Goal: Information Seeking & Learning: Learn about a topic

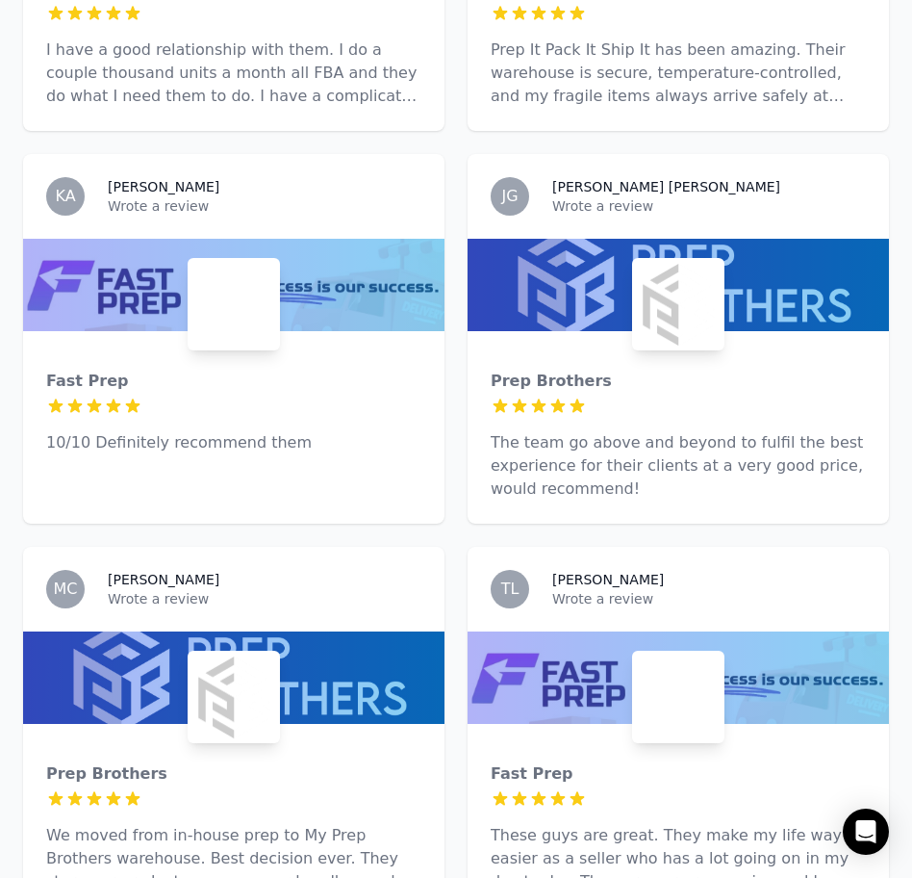
scroll to position [1233, 0]
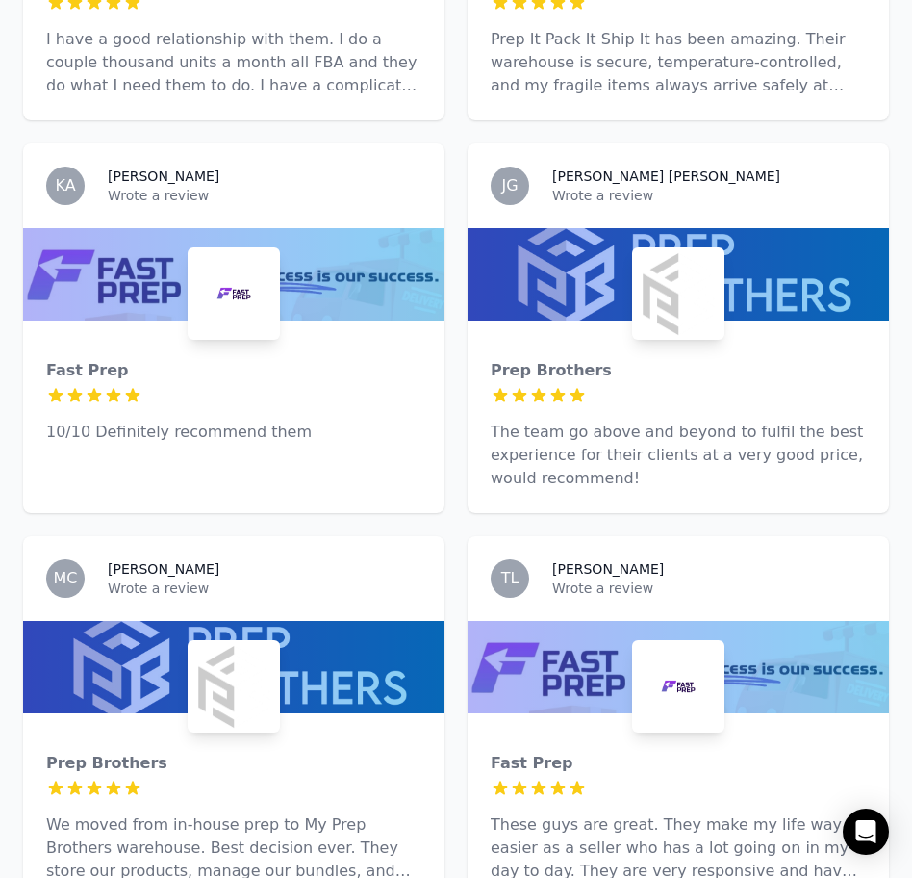
click at [373, 386] on div at bounding box center [233, 395] width 375 height 19
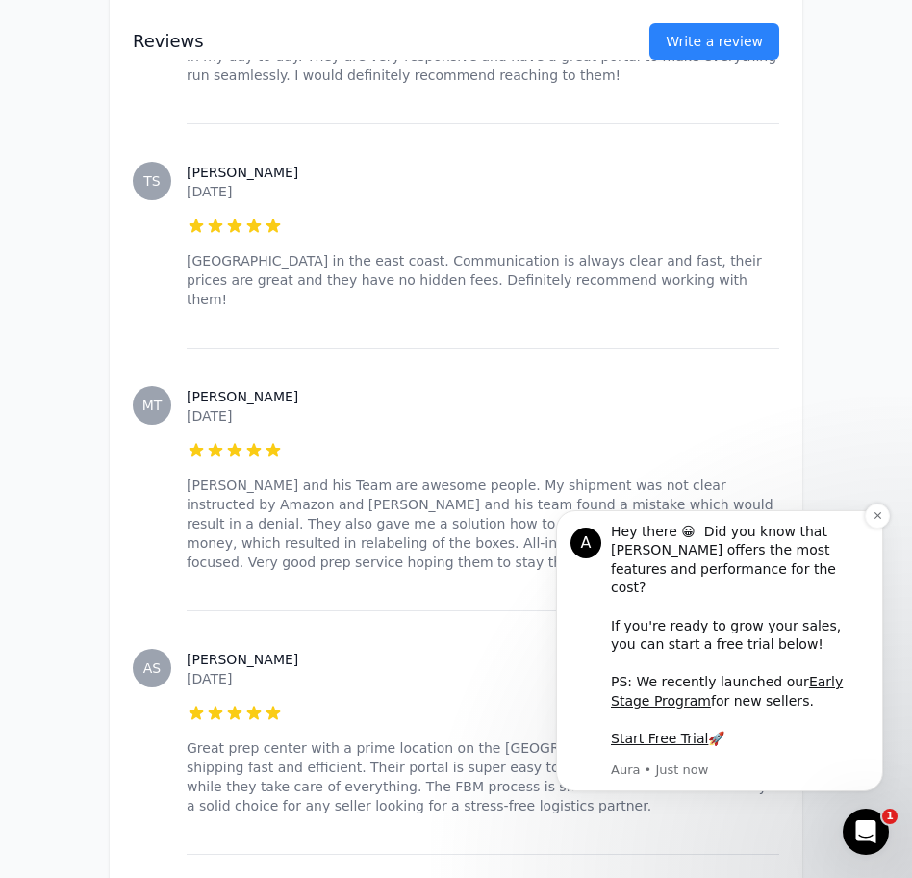
scroll to position [1181, 0]
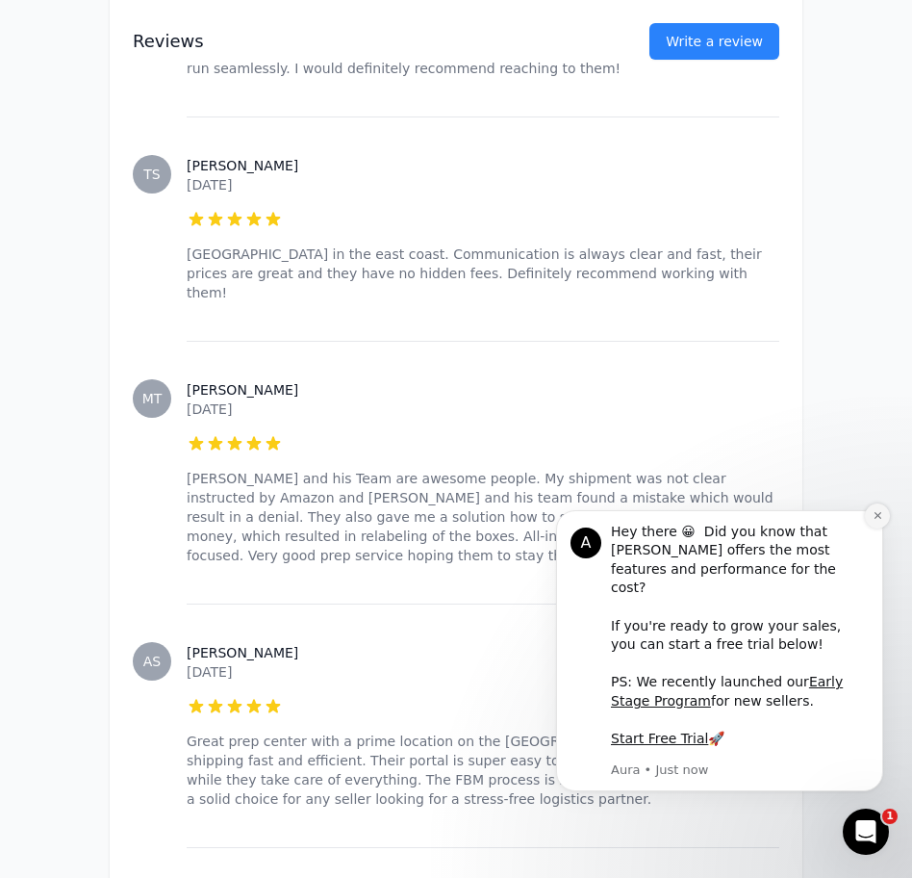
click at [869, 528] on button "Dismiss notification" at bounding box center [877, 515] width 25 height 25
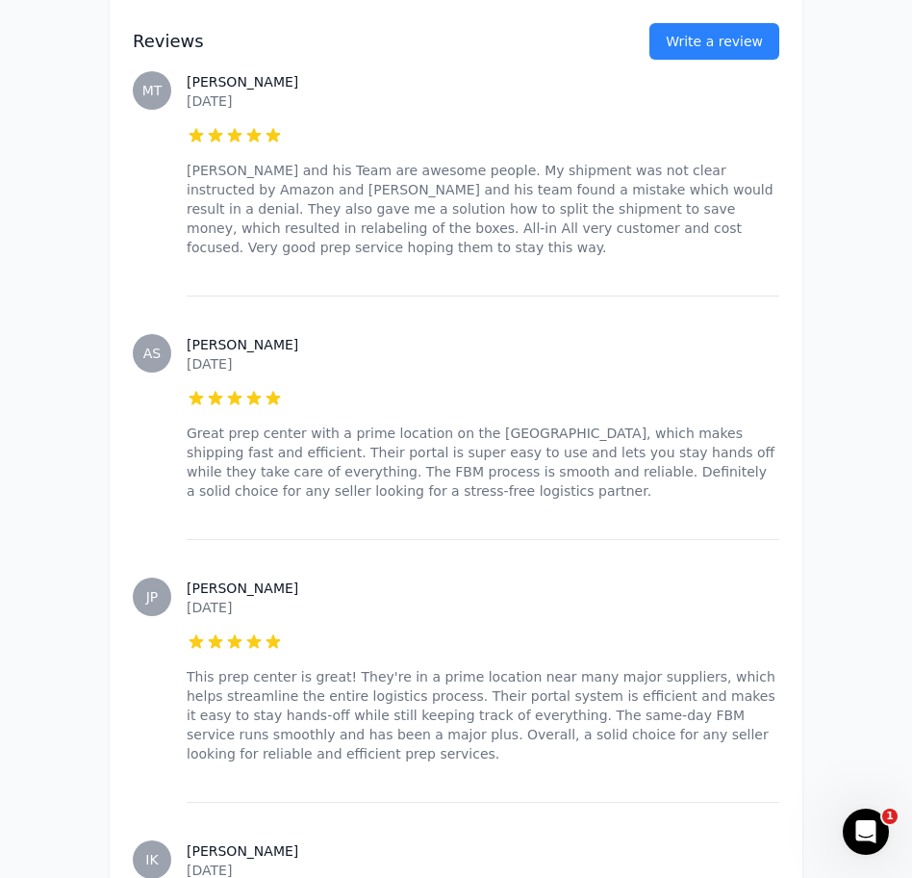
scroll to position [1832, 0]
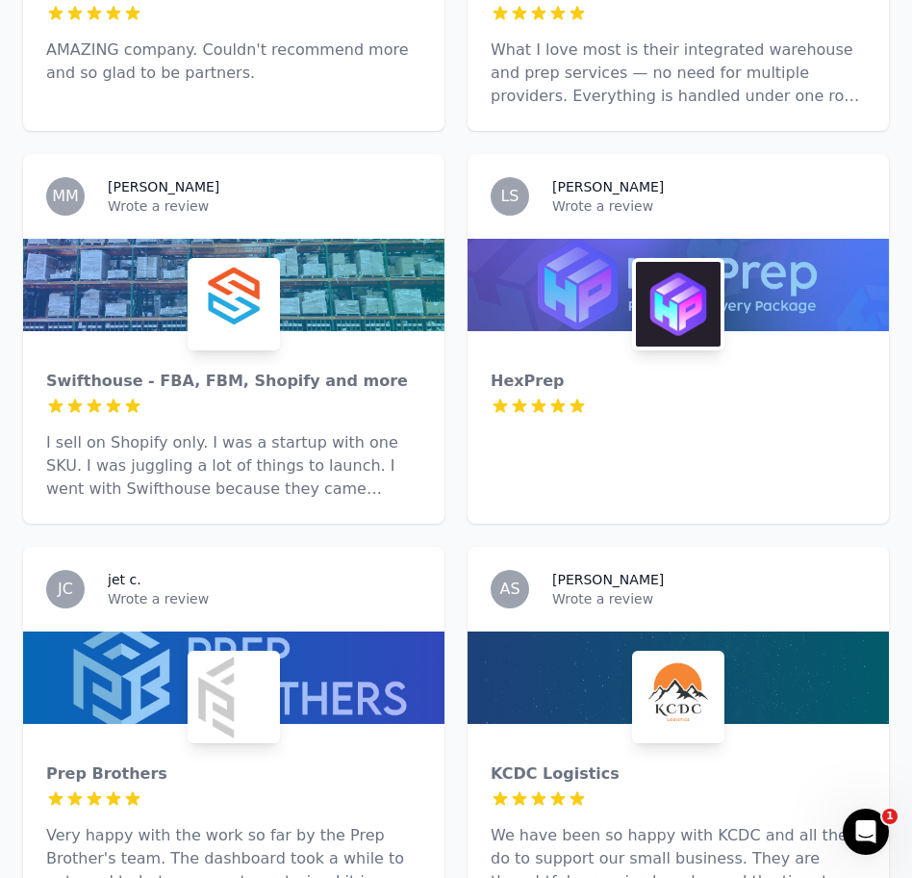
scroll to position [5431, 0]
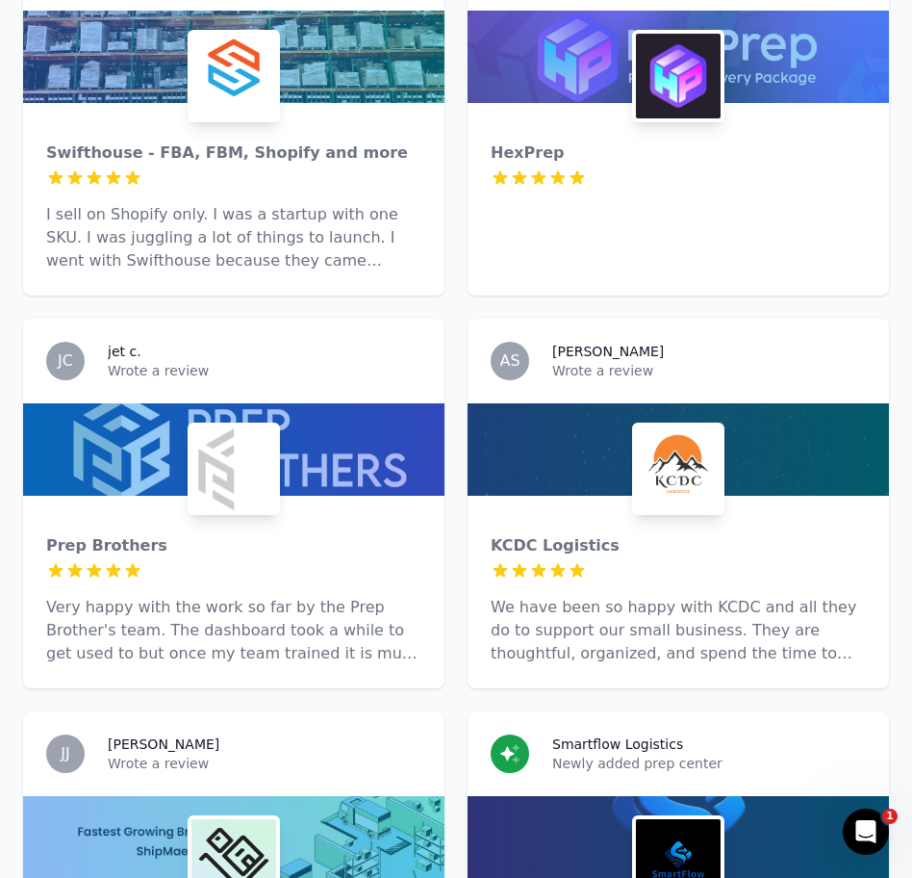
click at [519, 596] on p "We have been so happy with KCDC and all they do to support our small business. …" at bounding box center [678, 630] width 375 height 69
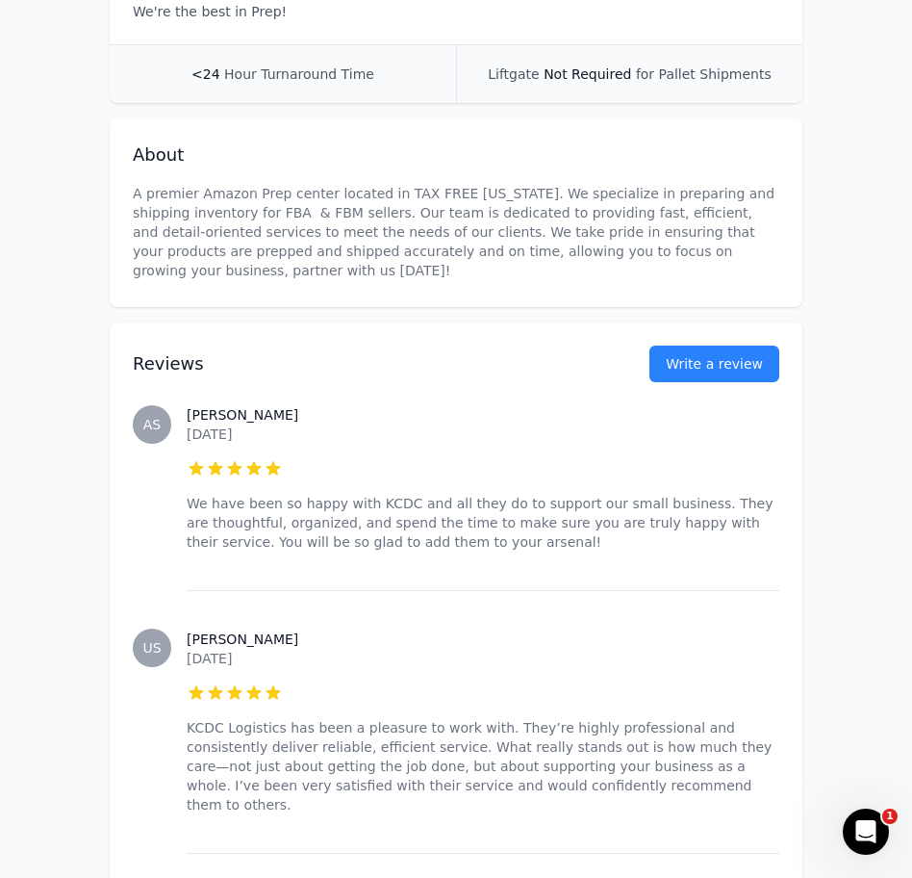
scroll to position [489, 0]
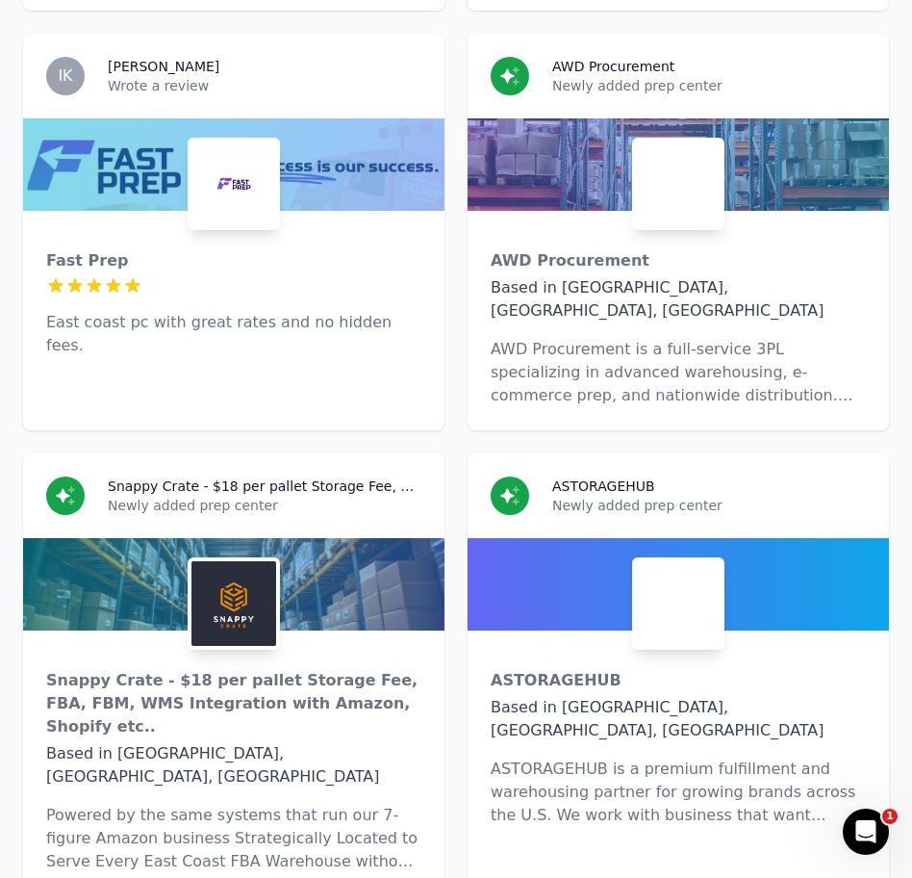
scroll to position [12146, 0]
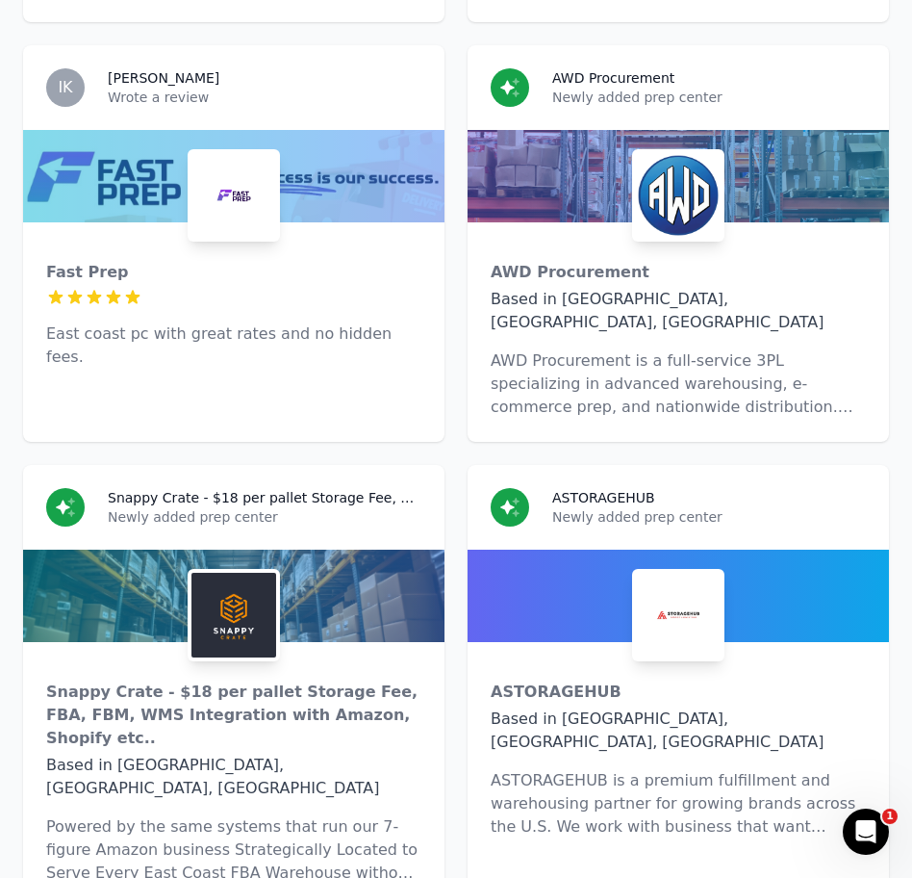
click at [580, 288] on div "Based in [GEOGRAPHIC_DATA], [GEOGRAPHIC_DATA], [GEOGRAPHIC_DATA]" at bounding box center [678, 311] width 375 height 46
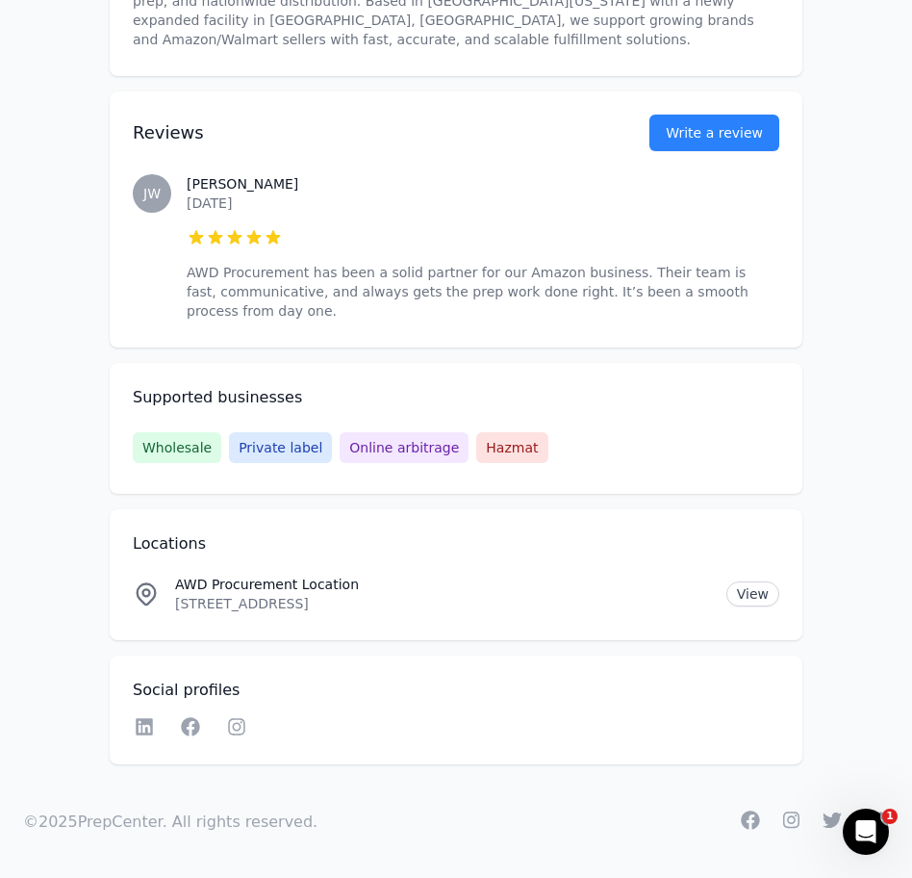
scroll to position [696, 0]
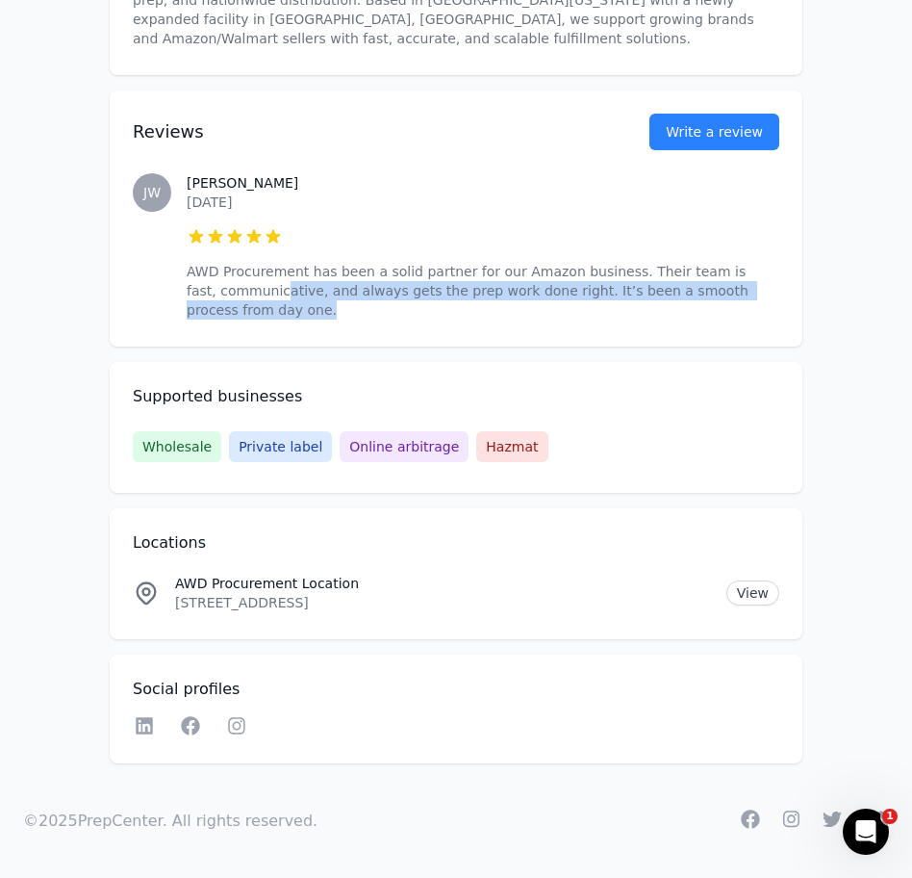
drag, startPoint x: 248, startPoint y: 292, endPoint x: 294, endPoint y: 321, distance: 54.2
click at [294, 321] on div "[PERSON_NAME] [DATE] 5 out of 5 stars AWD Procurement has been a solid partner …" at bounding box center [483, 246] width 593 height 223
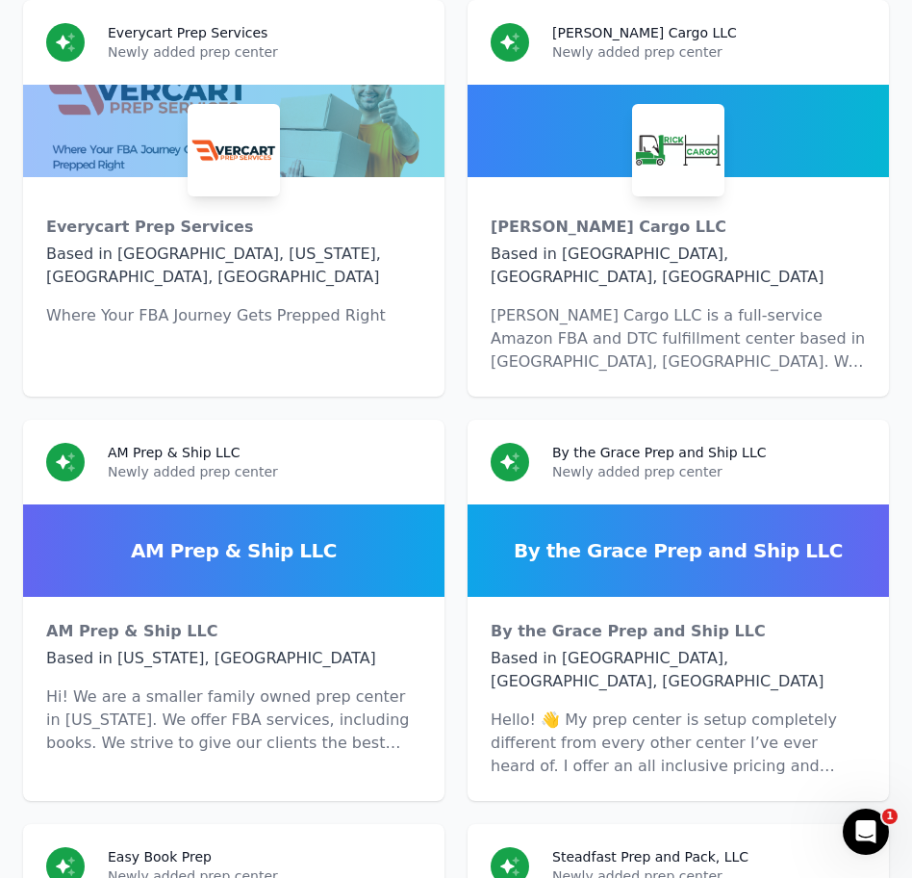
scroll to position [13914, 0]
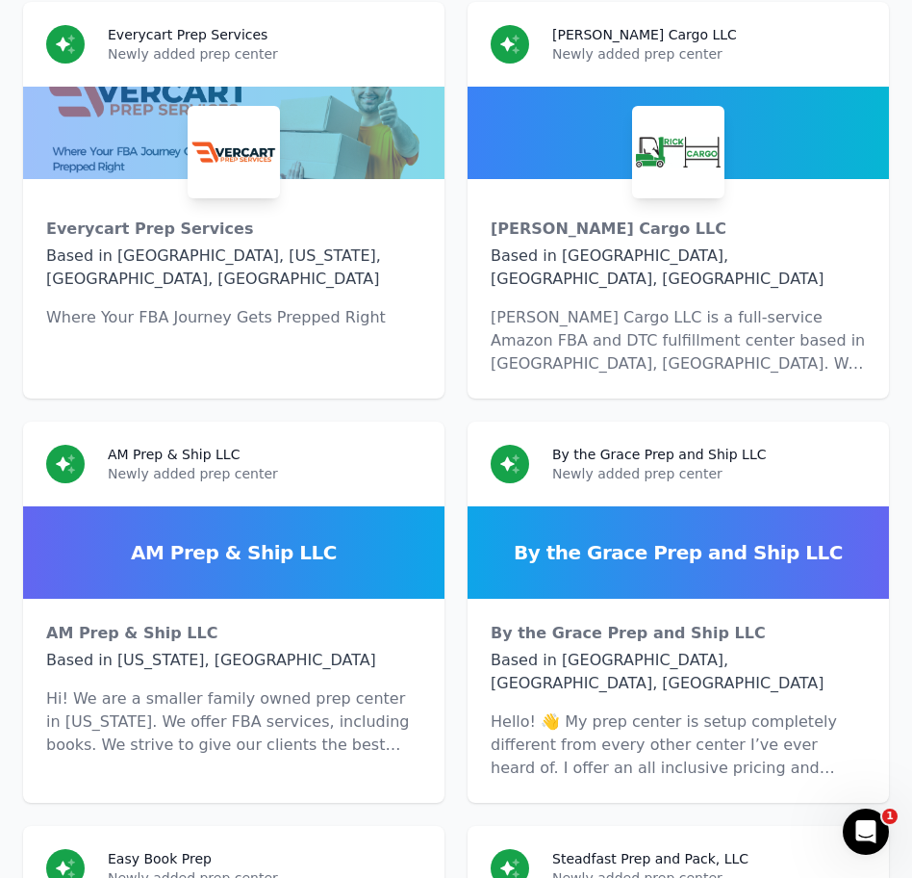
click at [603, 710] on p "Hello! 👋 My prep center is setup completely different from every other center I…" at bounding box center [678, 744] width 375 height 69
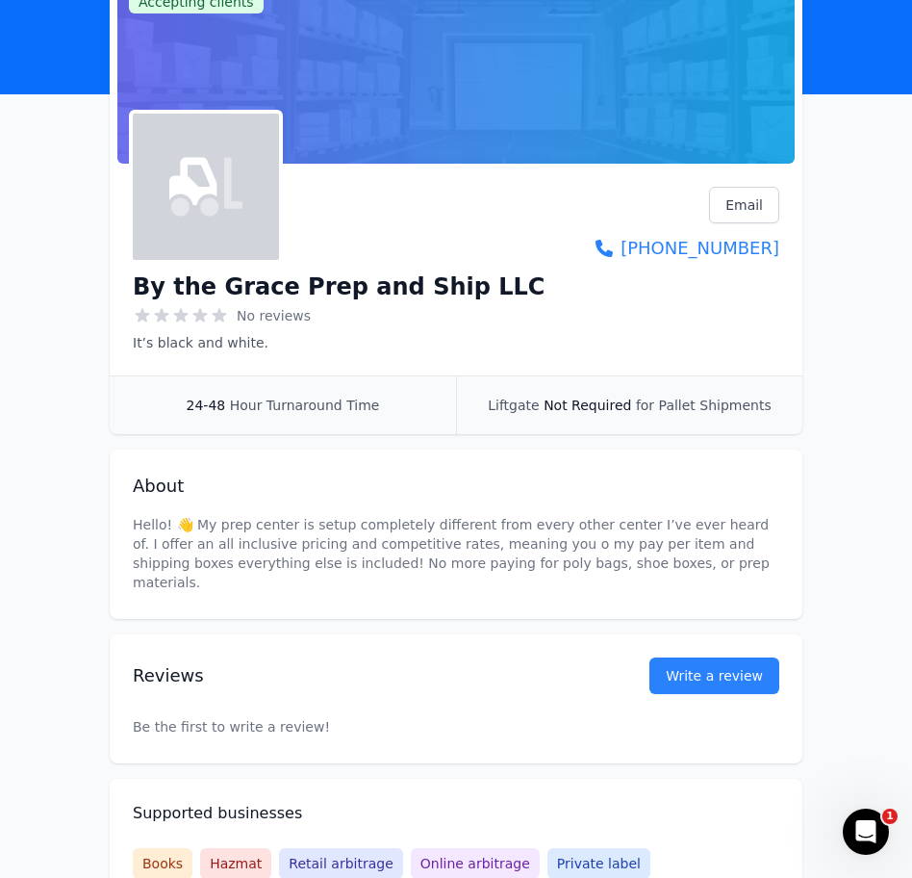
scroll to position [151, 0]
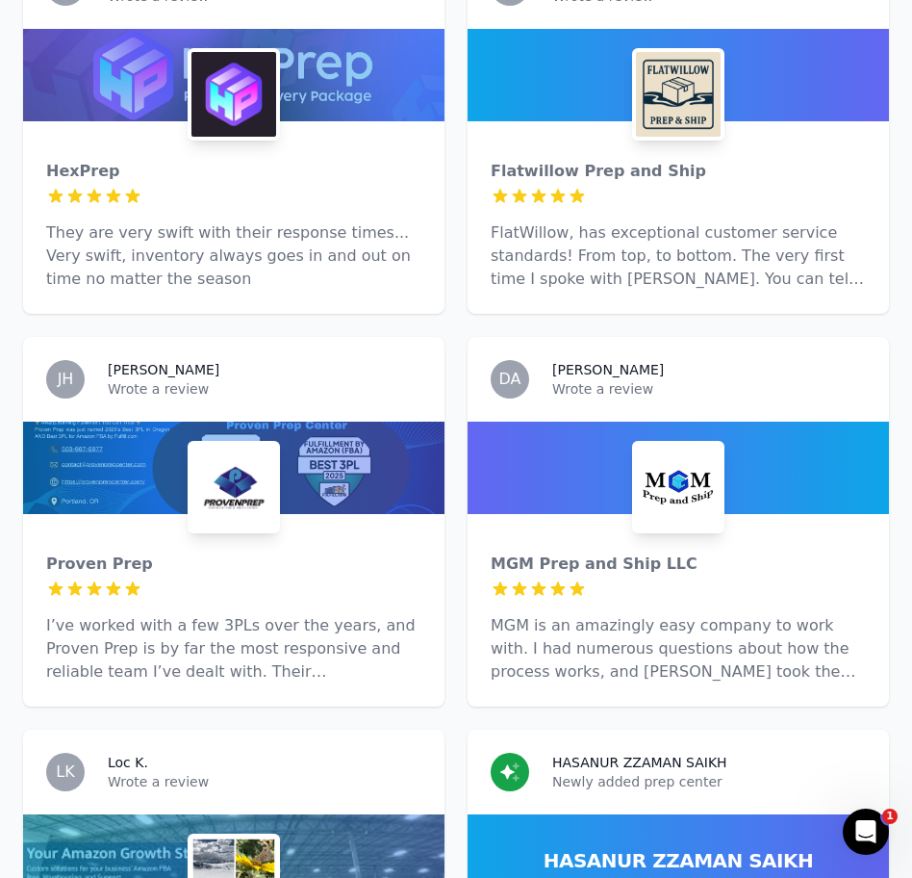
scroll to position [8268, 0]
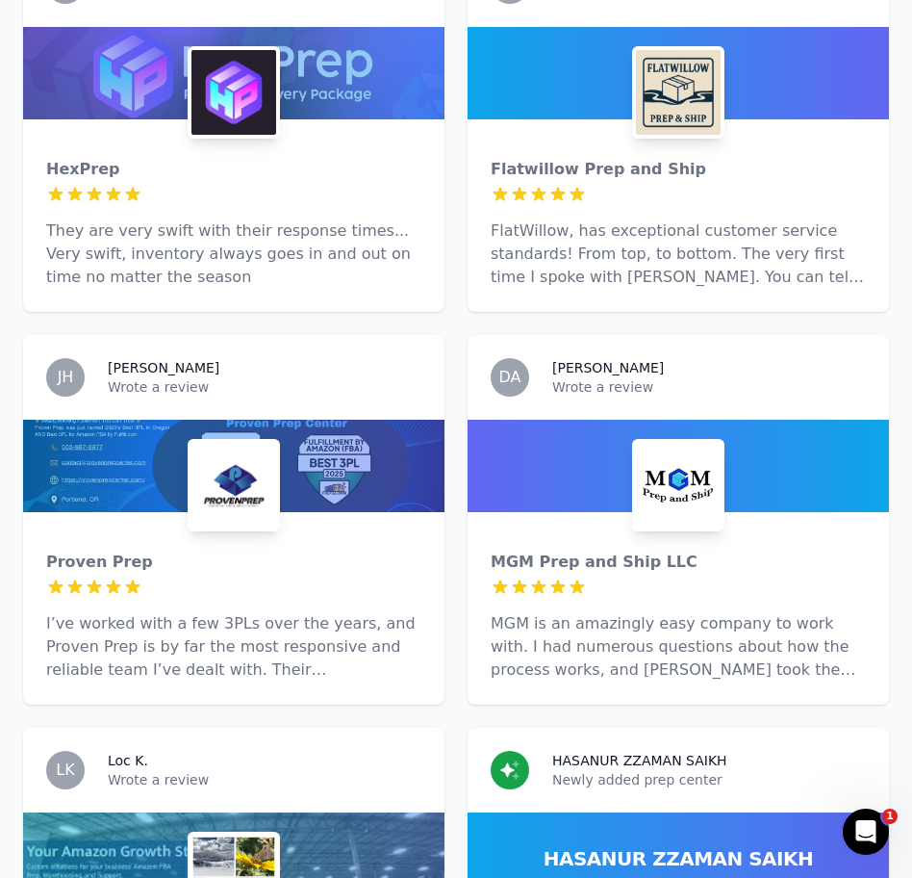
click at [322, 728] on div "LK Loc K. Wrote a review" at bounding box center [234, 770] width 422 height 85
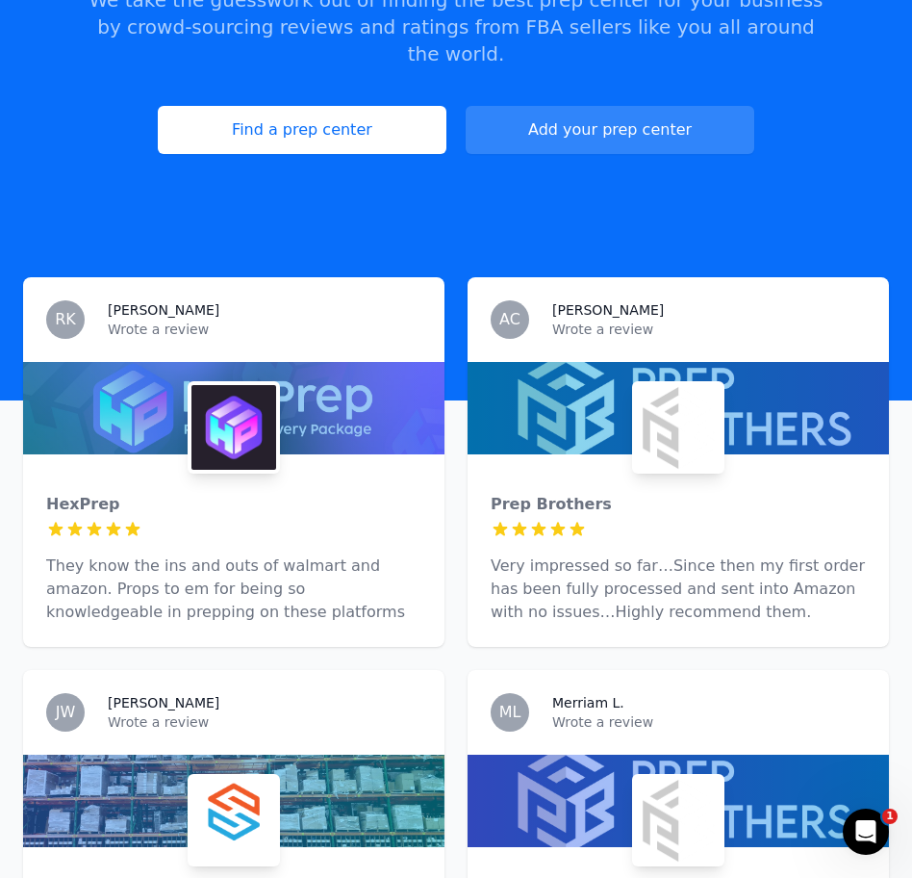
scroll to position [311, 0]
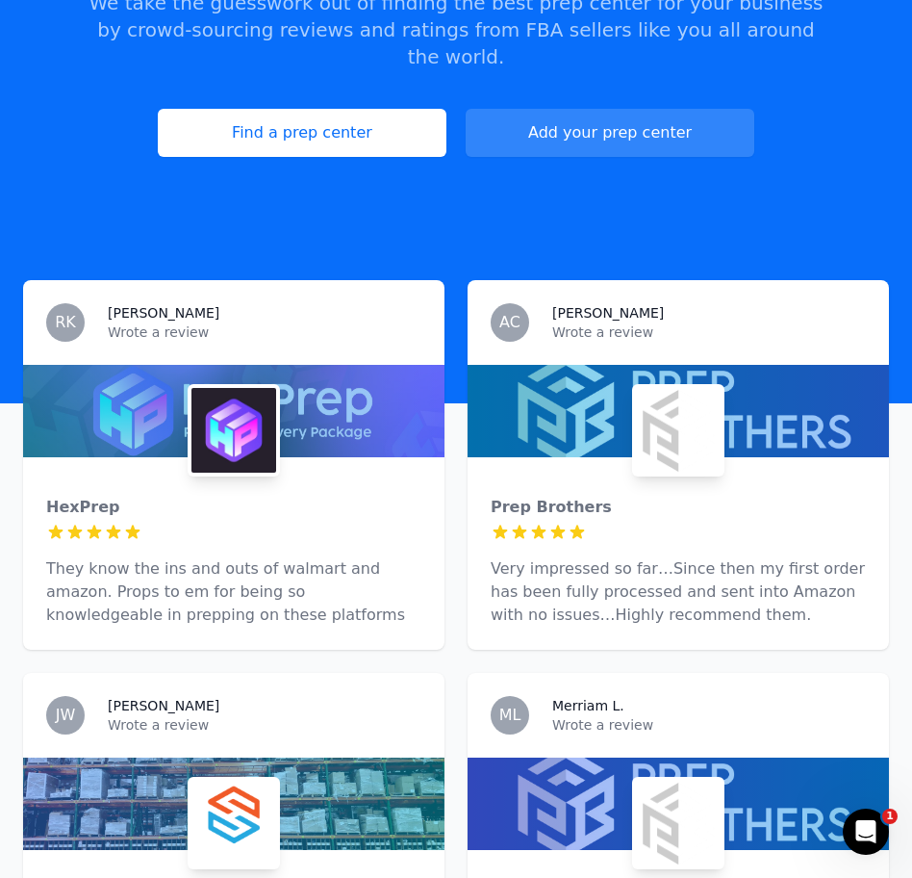
click at [294, 523] on div at bounding box center [233, 532] width 375 height 19
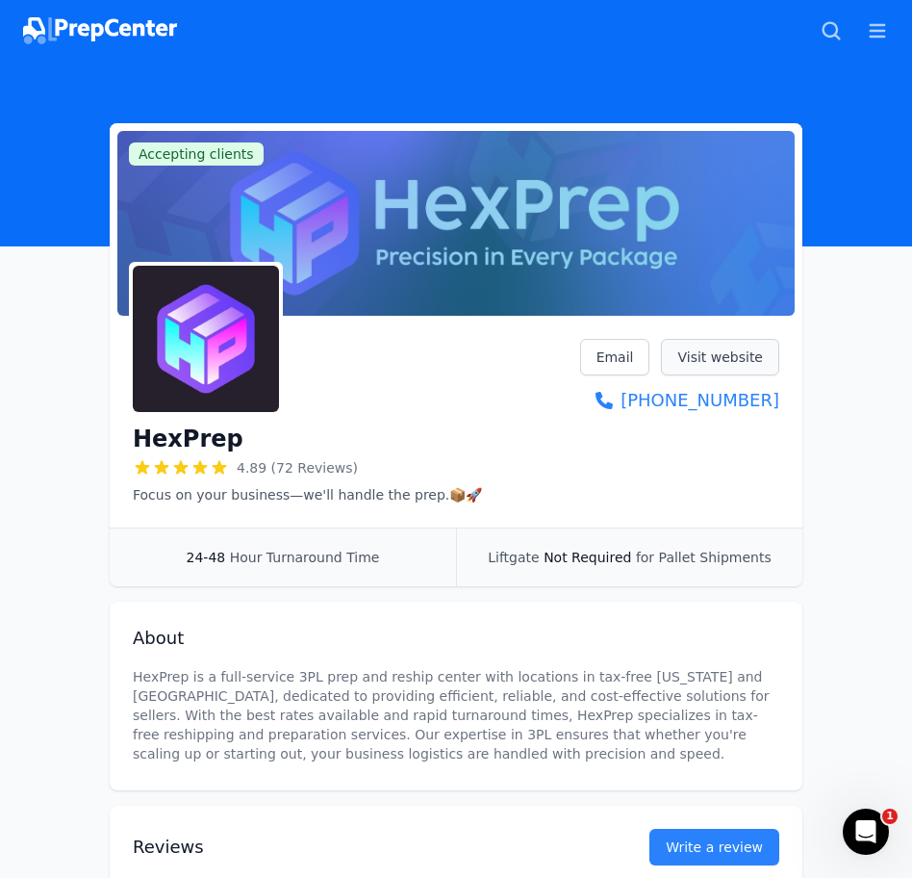
click at [686, 360] on link "Visit website" at bounding box center [720, 357] width 118 height 37
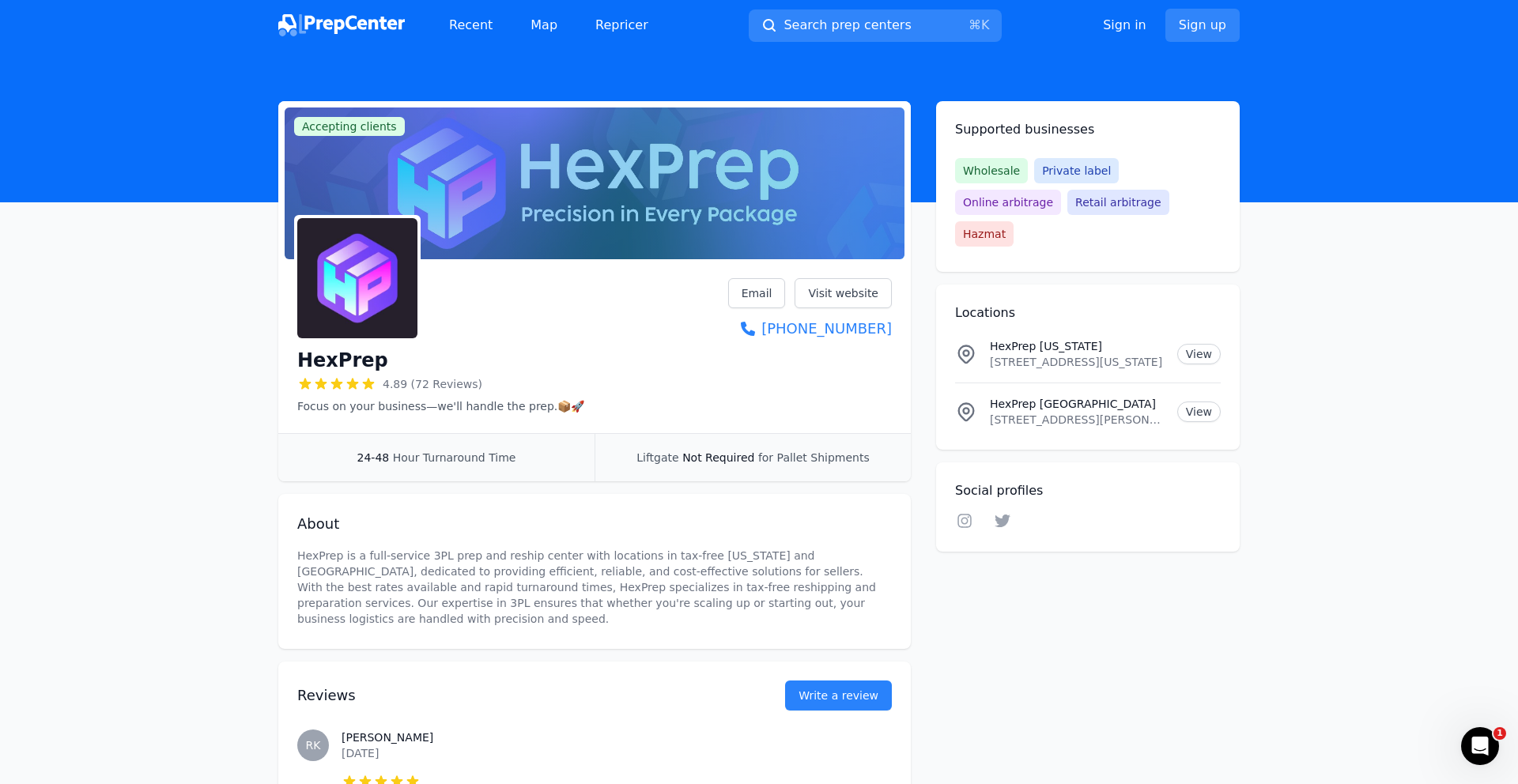
scroll to position [49, 0]
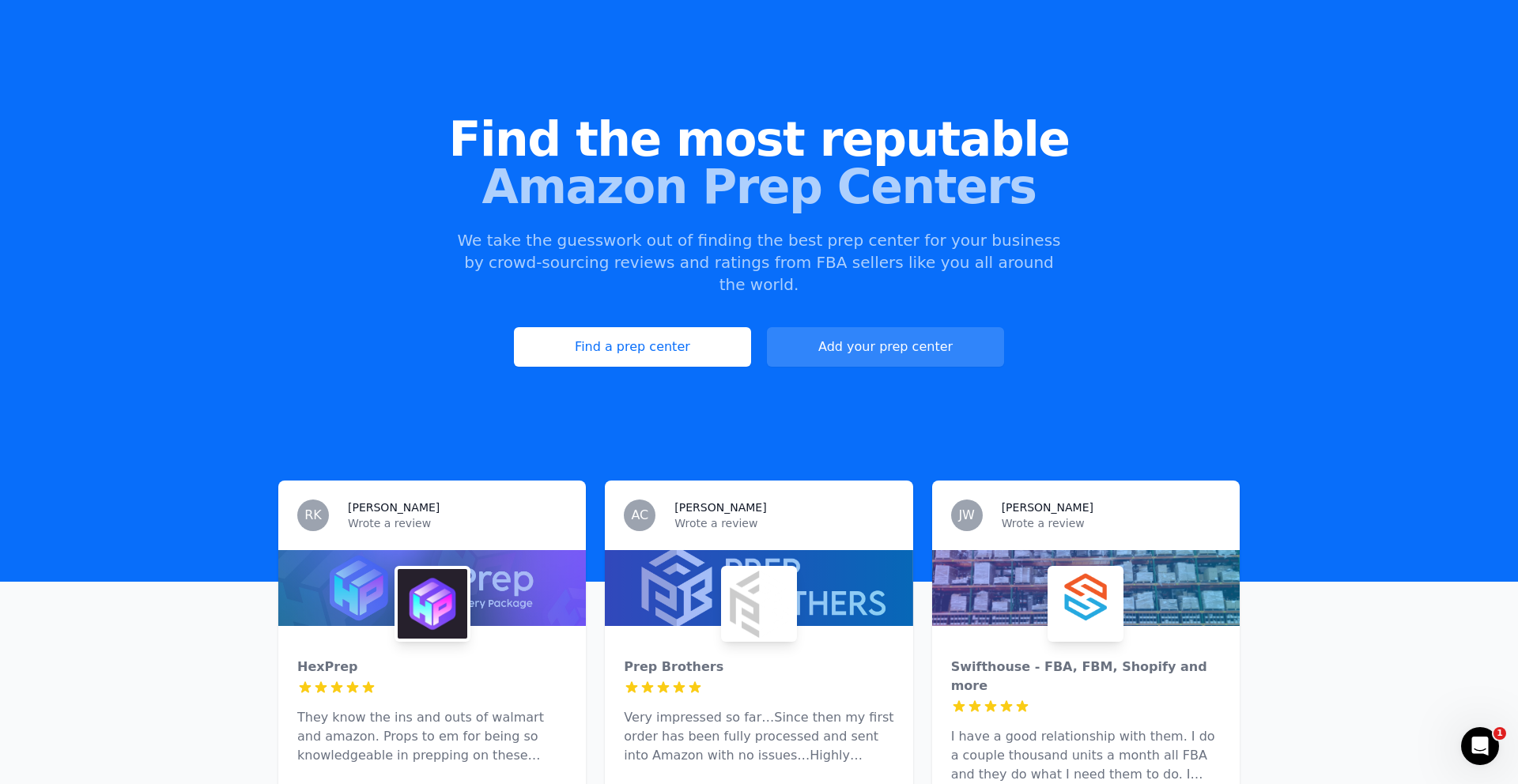
click at [418, 708] on p "They know the ins and outs of walmart and amazon. Props to em for being so know…" at bounding box center [432, 736] width 269 height 57
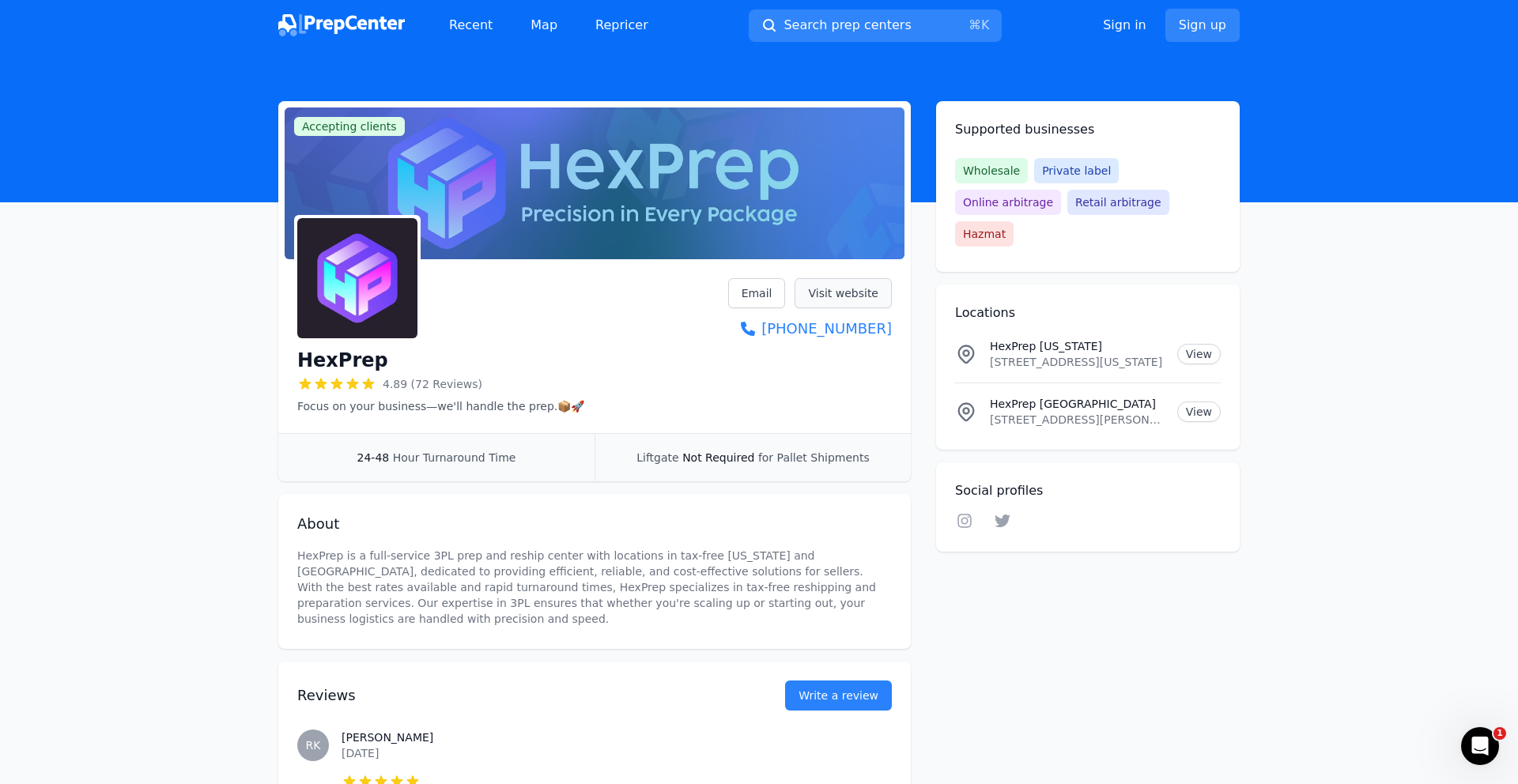
click at [748, 297] on link "Visit website" at bounding box center [843, 293] width 97 height 30
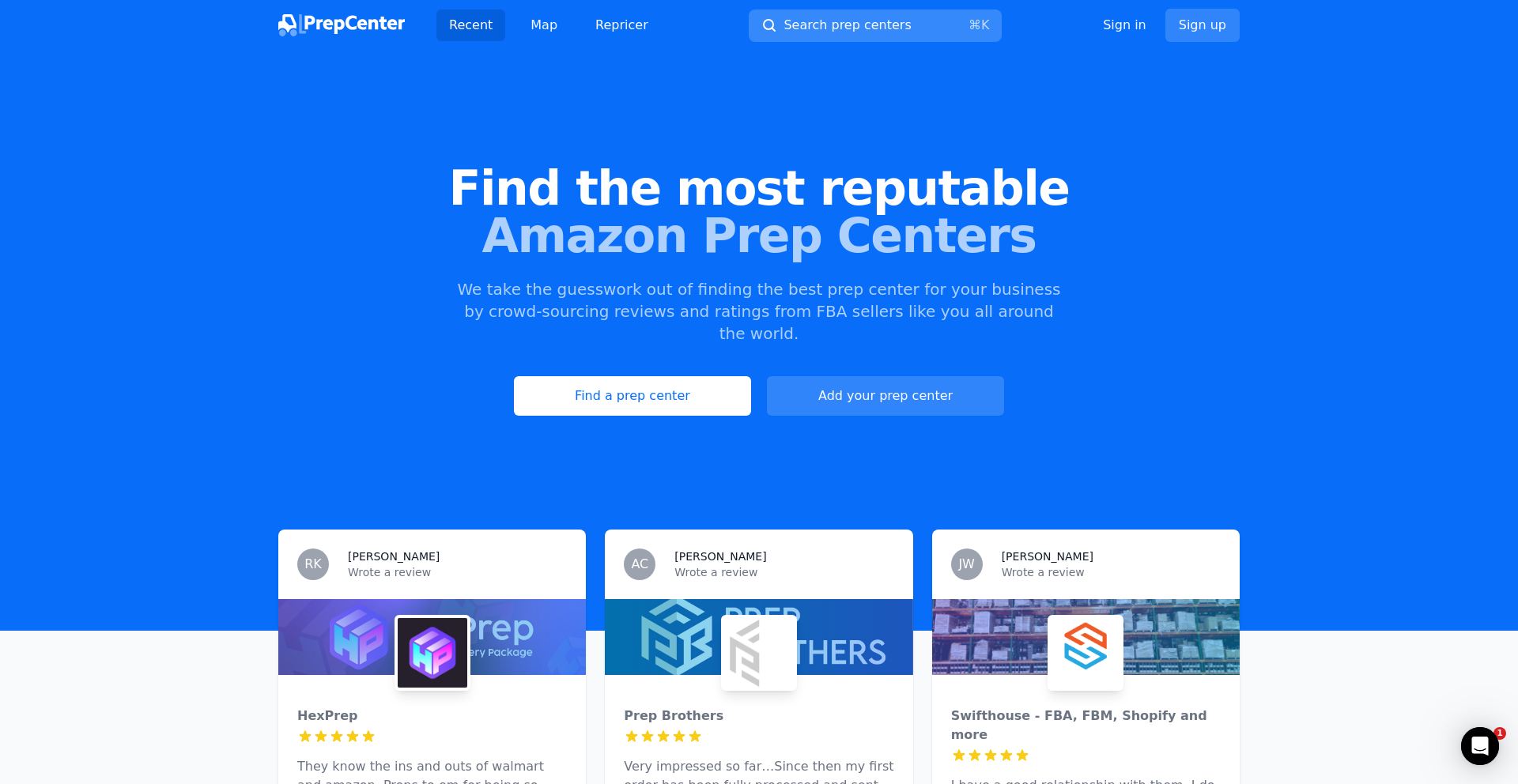
click at [815, 20] on span "Search prep centers" at bounding box center [847, 25] width 127 height 19
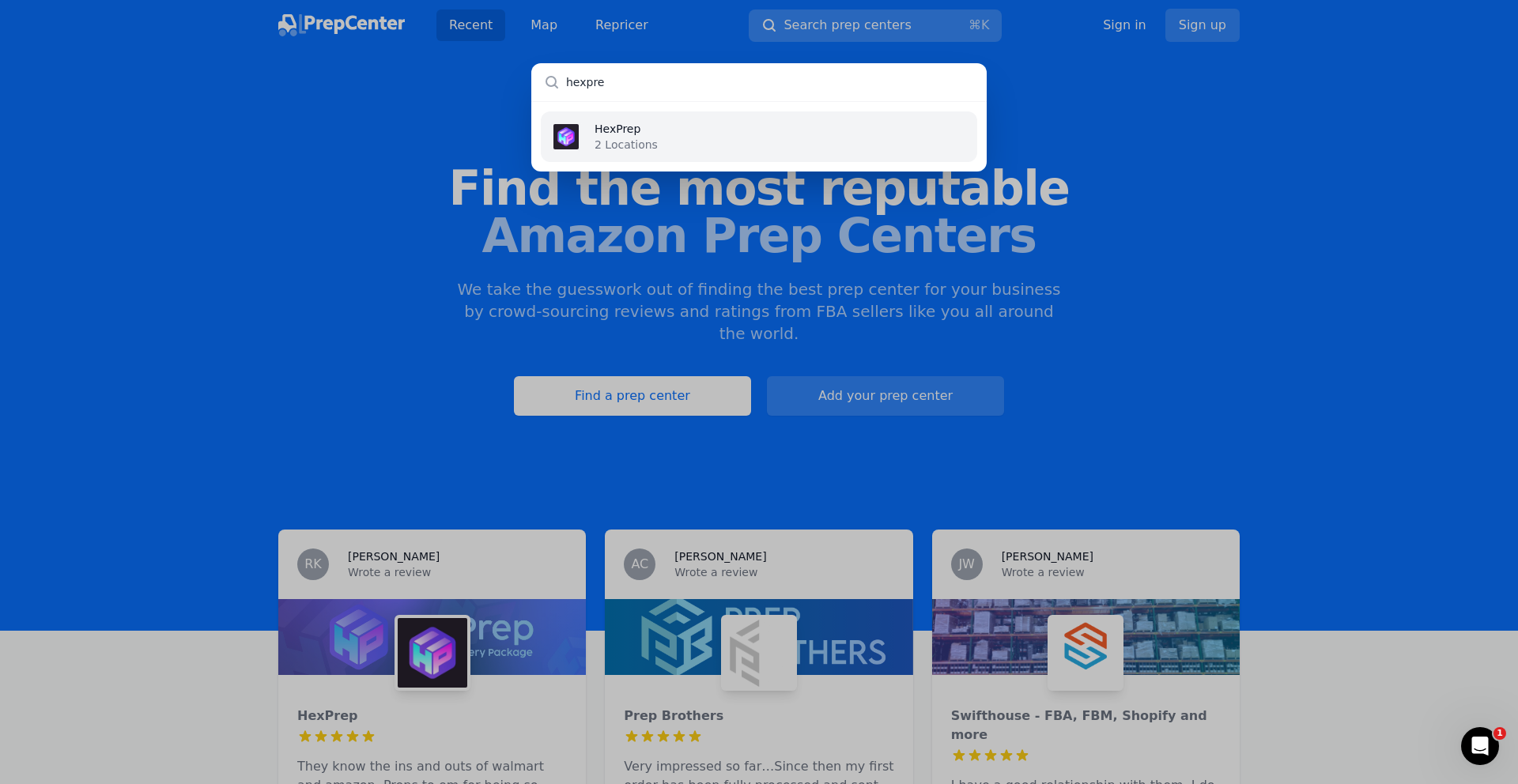
type input "hexprep"
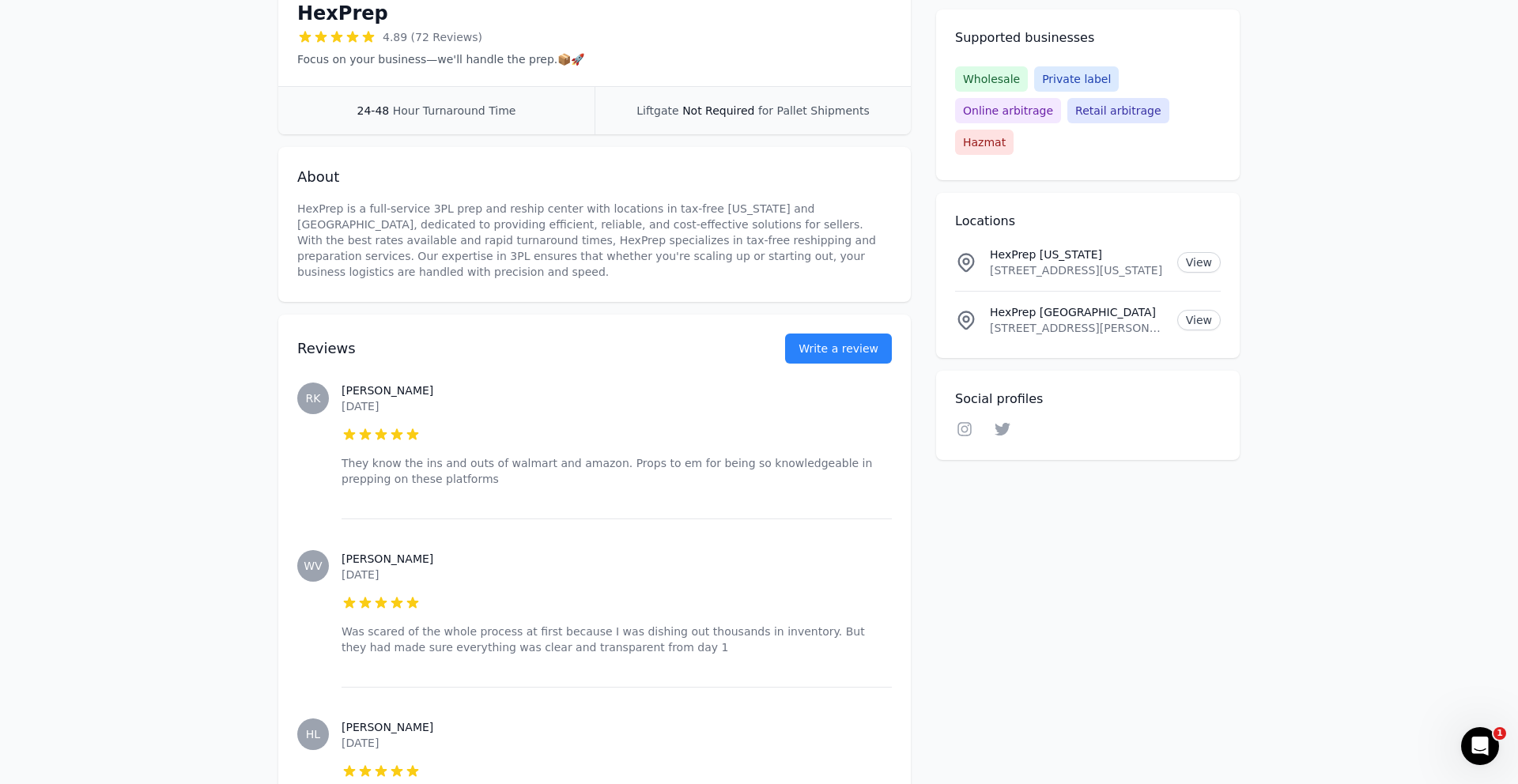
scroll to position [327, 0]
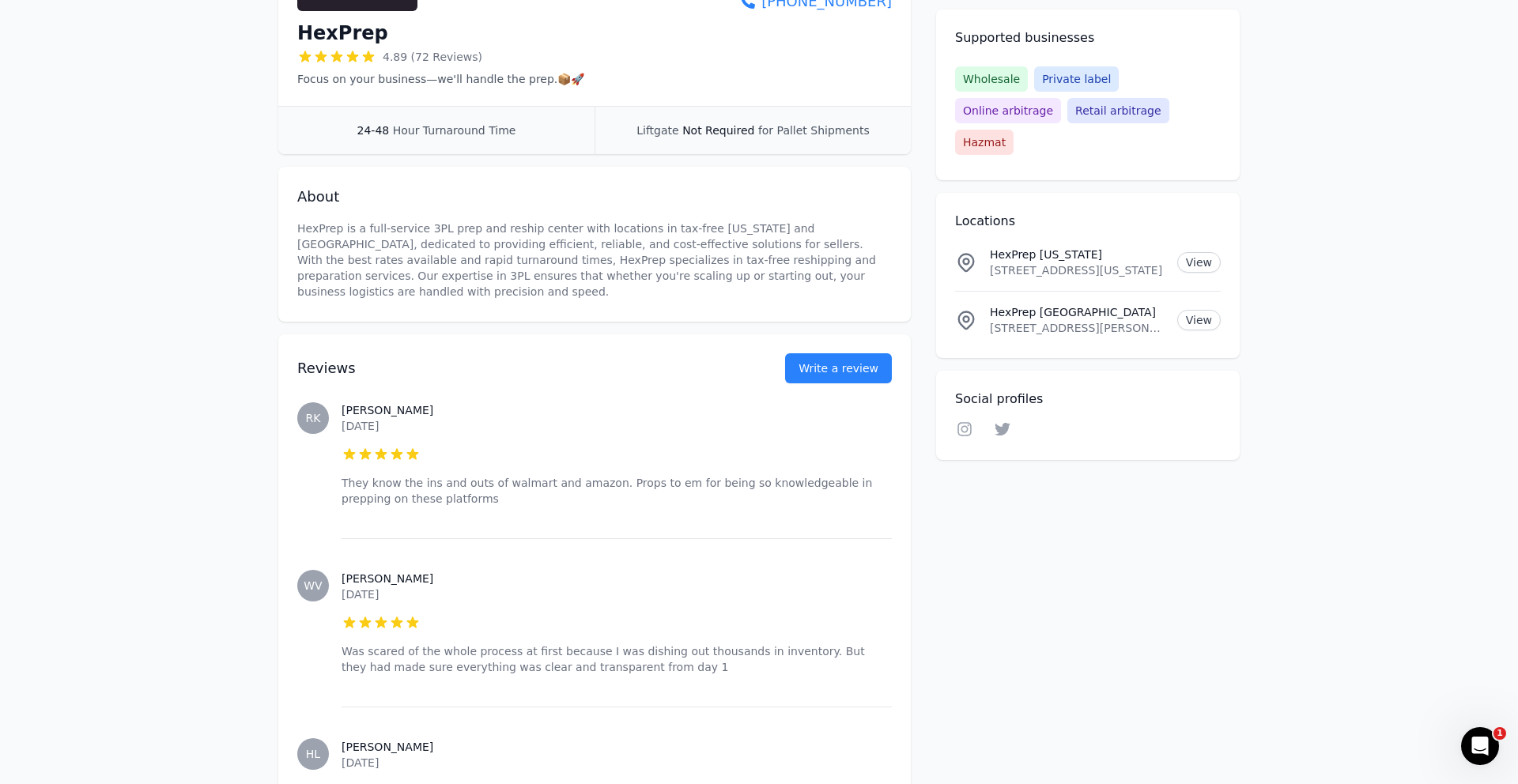
click at [602, 233] on p "HexPrep is a full-service 3PL prep and reship center with locations in tax-free…" at bounding box center [595, 260] width 595 height 79
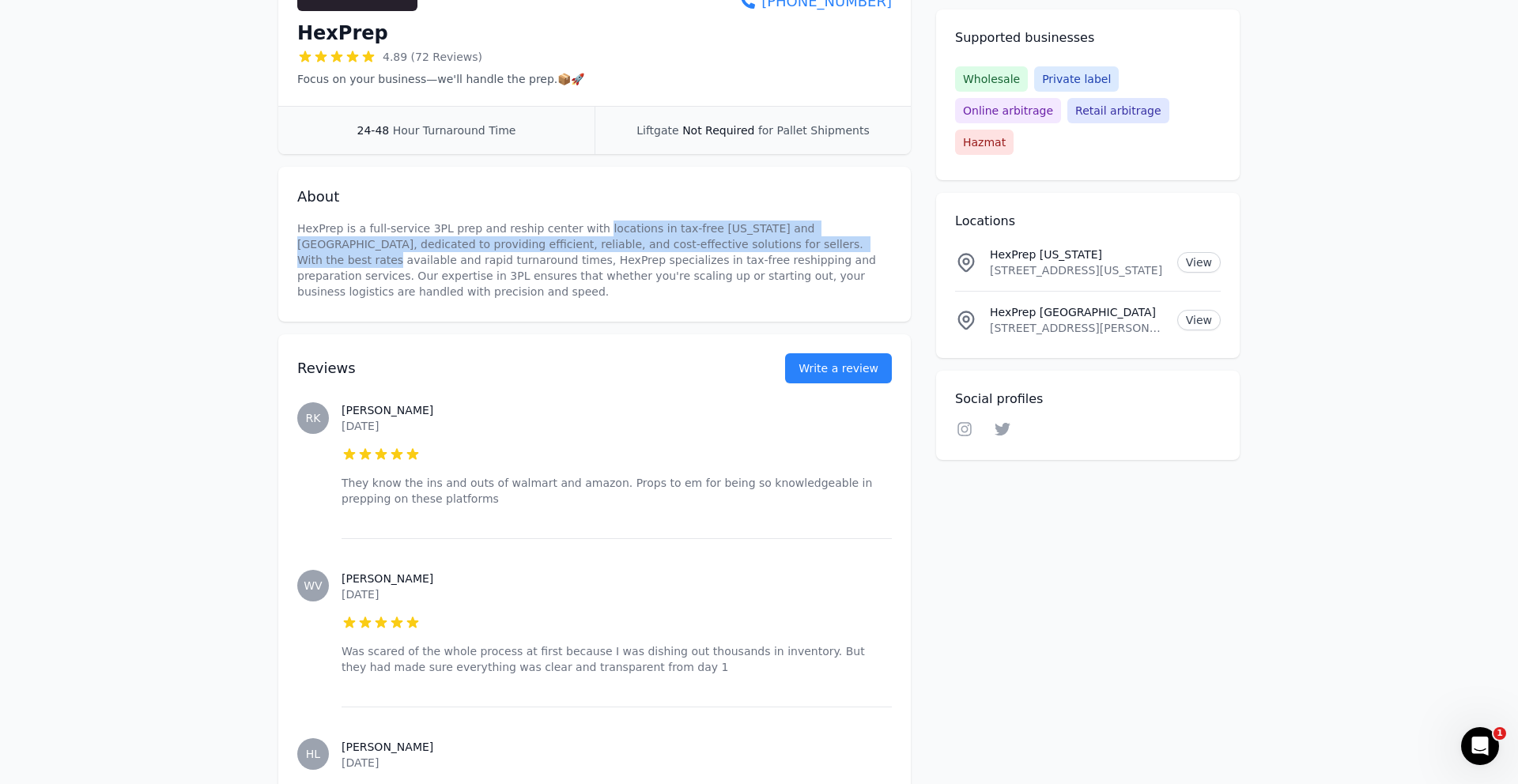
drag, startPoint x: 602, startPoint y: 233, endPoint x: 790, endPoint y: 250, distance: 188.8
click at [790, 250] on p "HexPrep is a full-service 3PL prep and reship center with locations in tax-free…" at bounding box center [595, 260] width 595 height 79
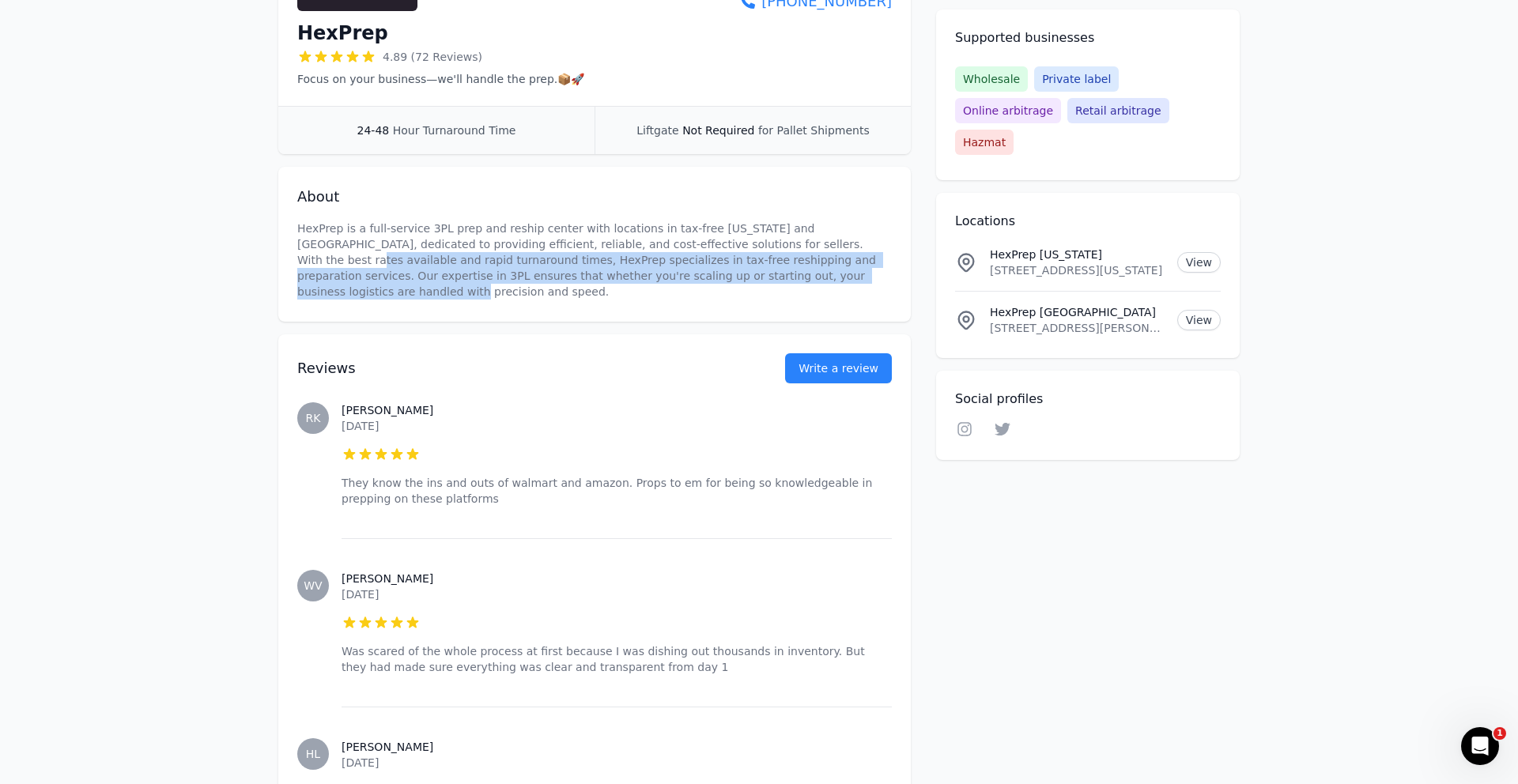
drag, startPoint x: 790, startPoint y: 250, endPoint x: 792, endPoint y: 273, distance: 23.1
click at [792, 273] on p "HexPrep is a full-service 3PL prep and reship center with locations in tax-free…" at bounding box center [595, 260] width 595 height 79
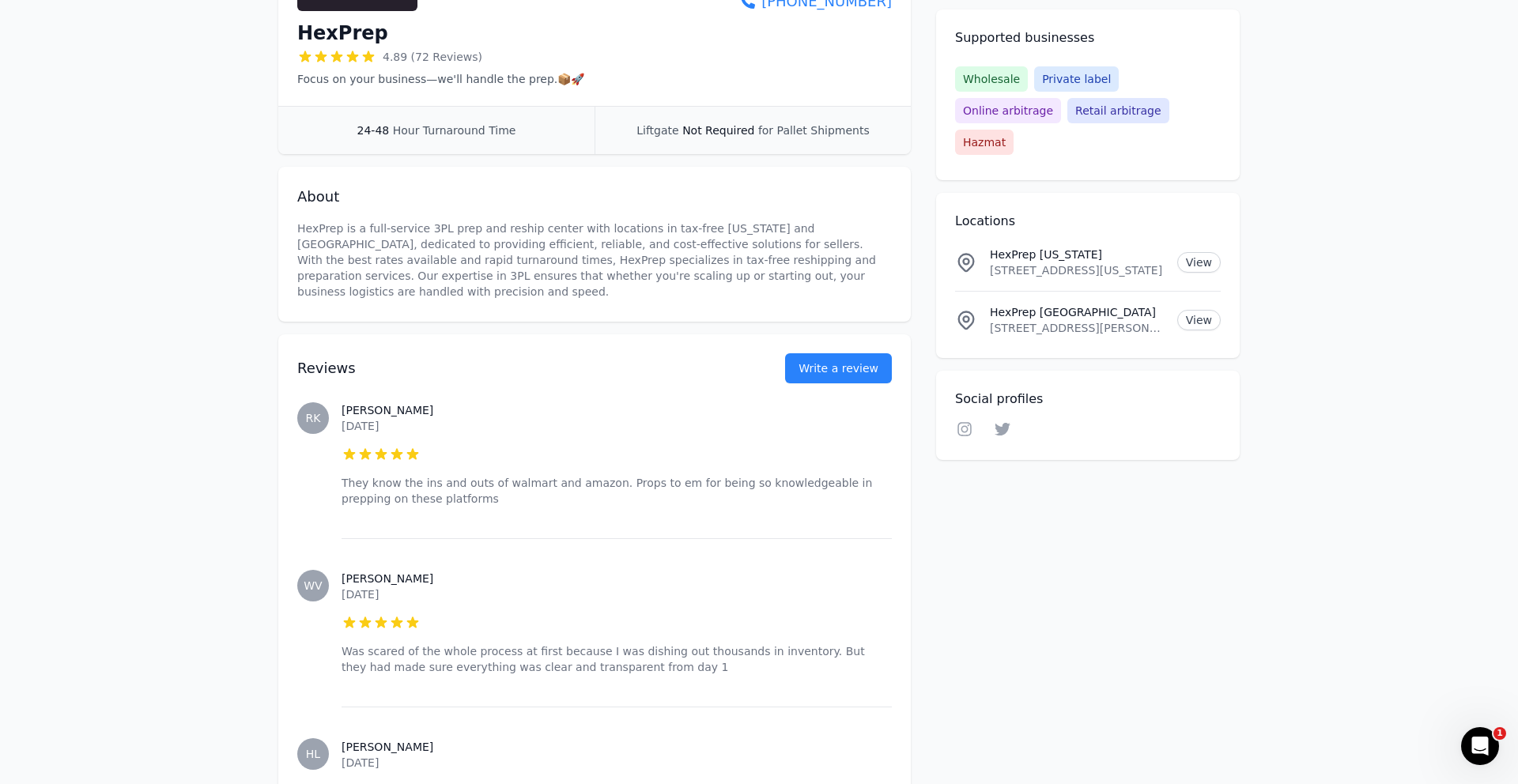
click at [1060, 320] on p "[STREET_ADDRESS][PERSON_NAME][US_STATE]" at bounding box center [1077, 328] width 175 height 16
click at [1181, 309] on div "View" at bounding box center [1198, 319] width 44 height 21
click at [1185, 309] on link "View" at bounding box center [1198, 319] width 44 height 21
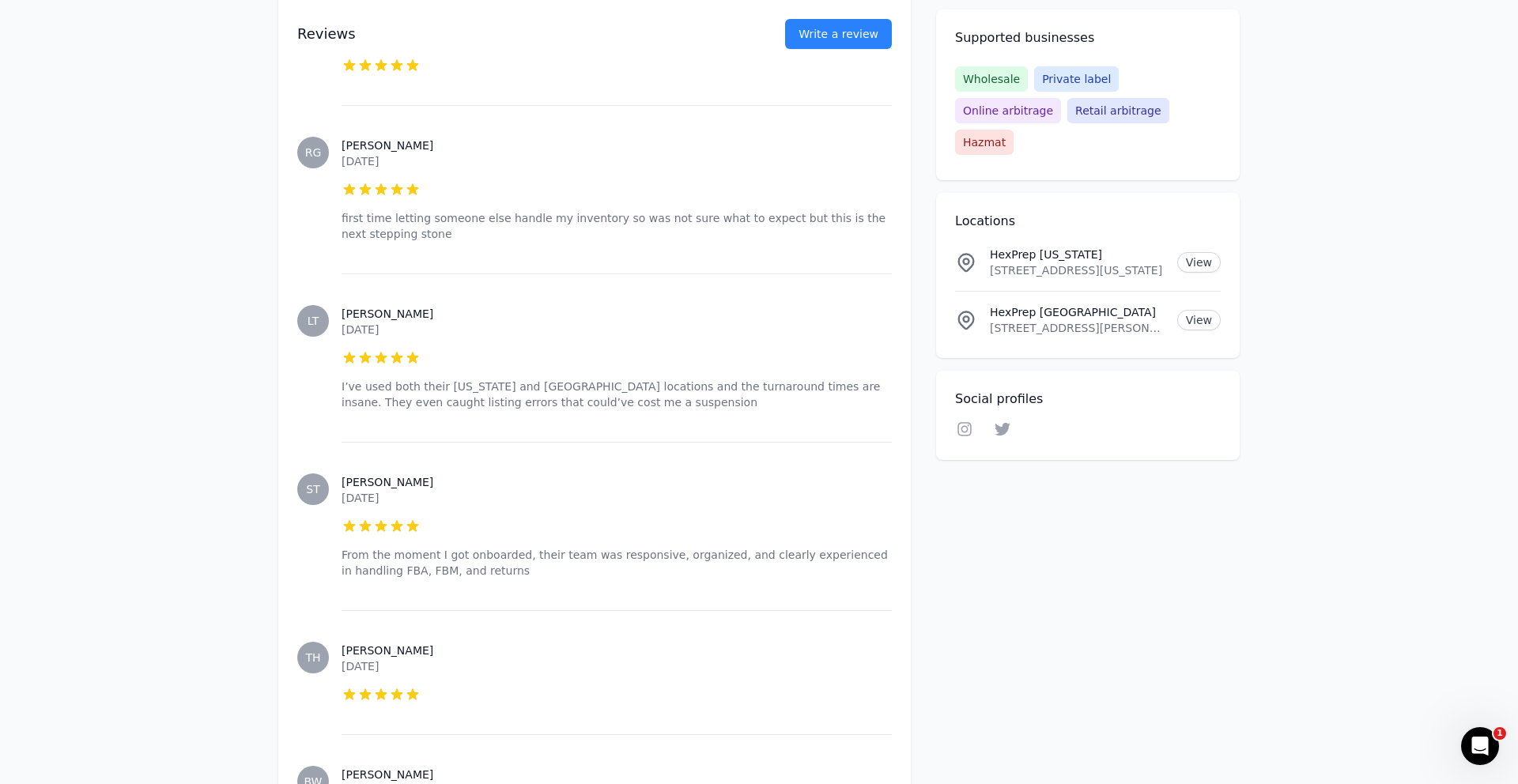
scroll to position [6234, 0]
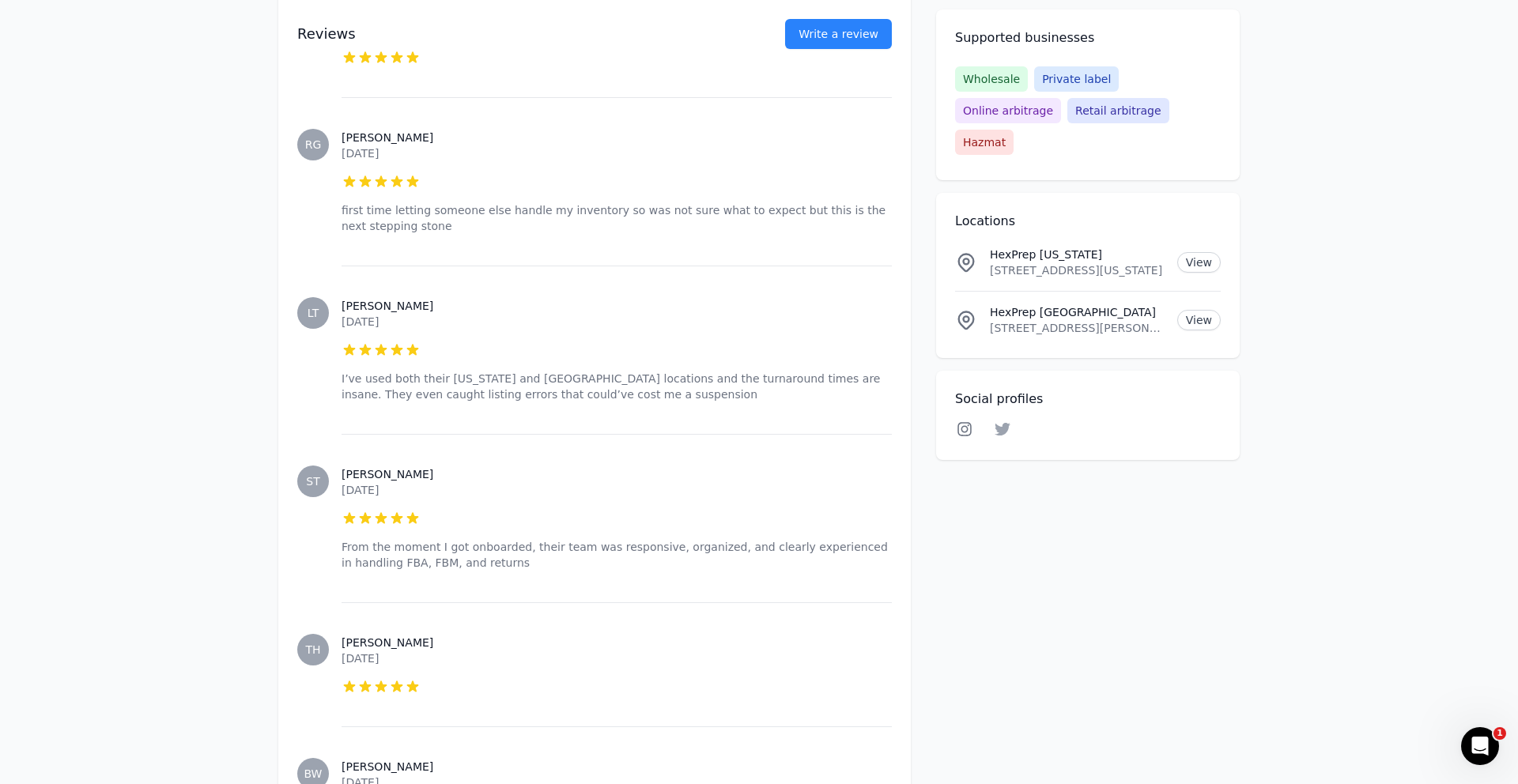
click at [968, 421] on icon at bounding box center [964, 429] width 19 height 16
click at [1457, 754] on div "Open Intercom Messenger" at bounding box center [1478, 744] width 53 height 53
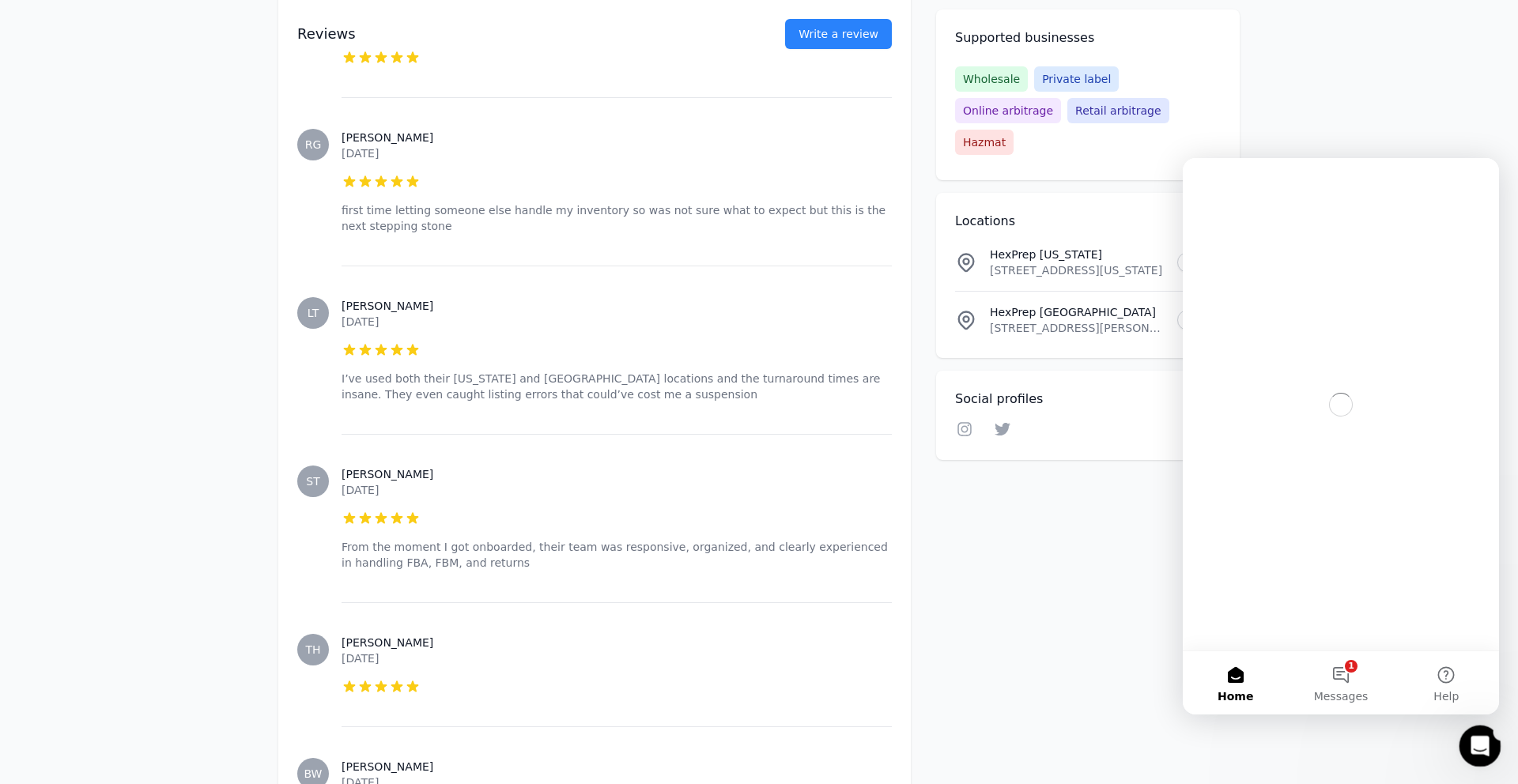
scroll to position [0, 0]
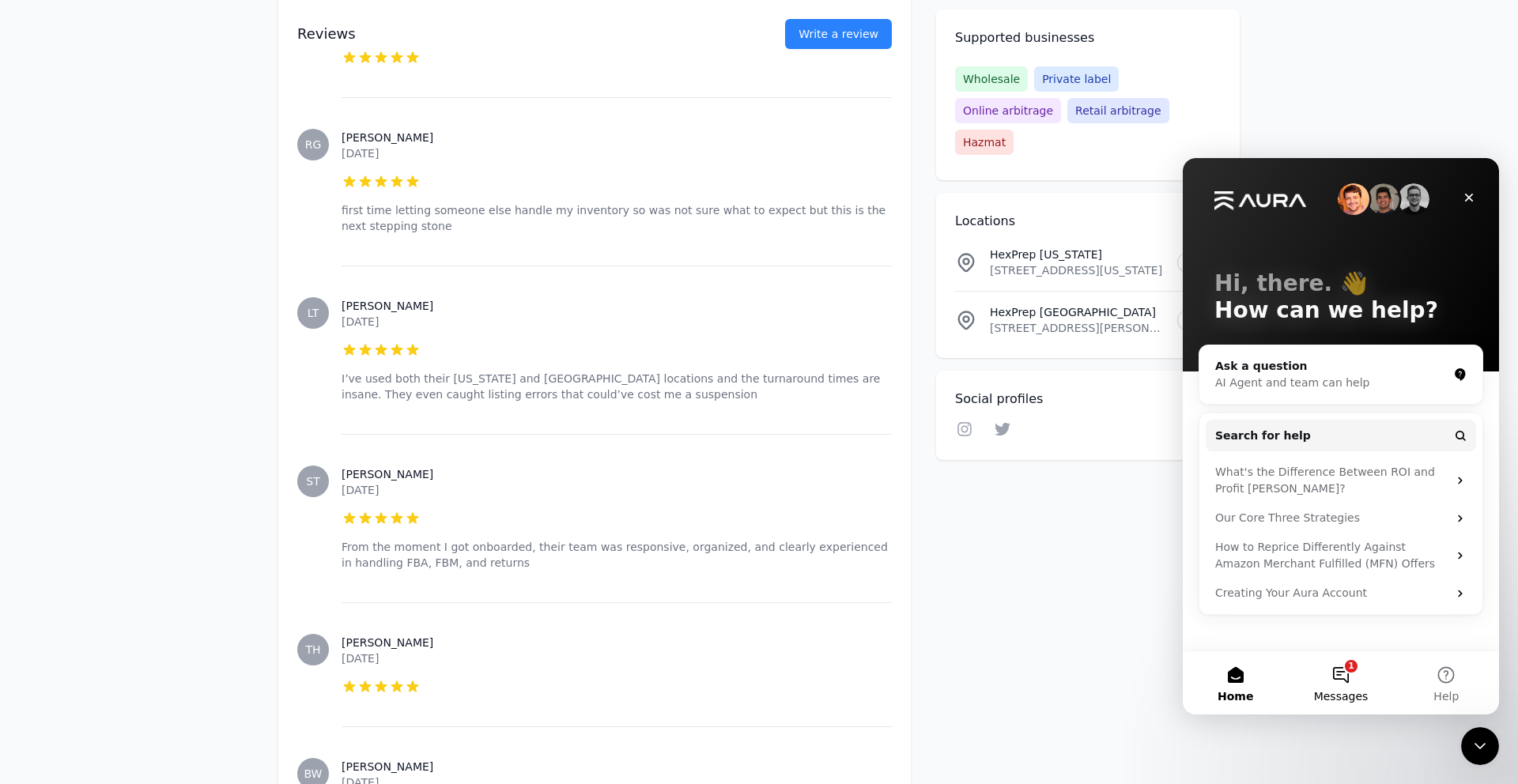
click at [1348, 687] on button "1 Messages" at bounding box center [1341, 682] width 105 height 63
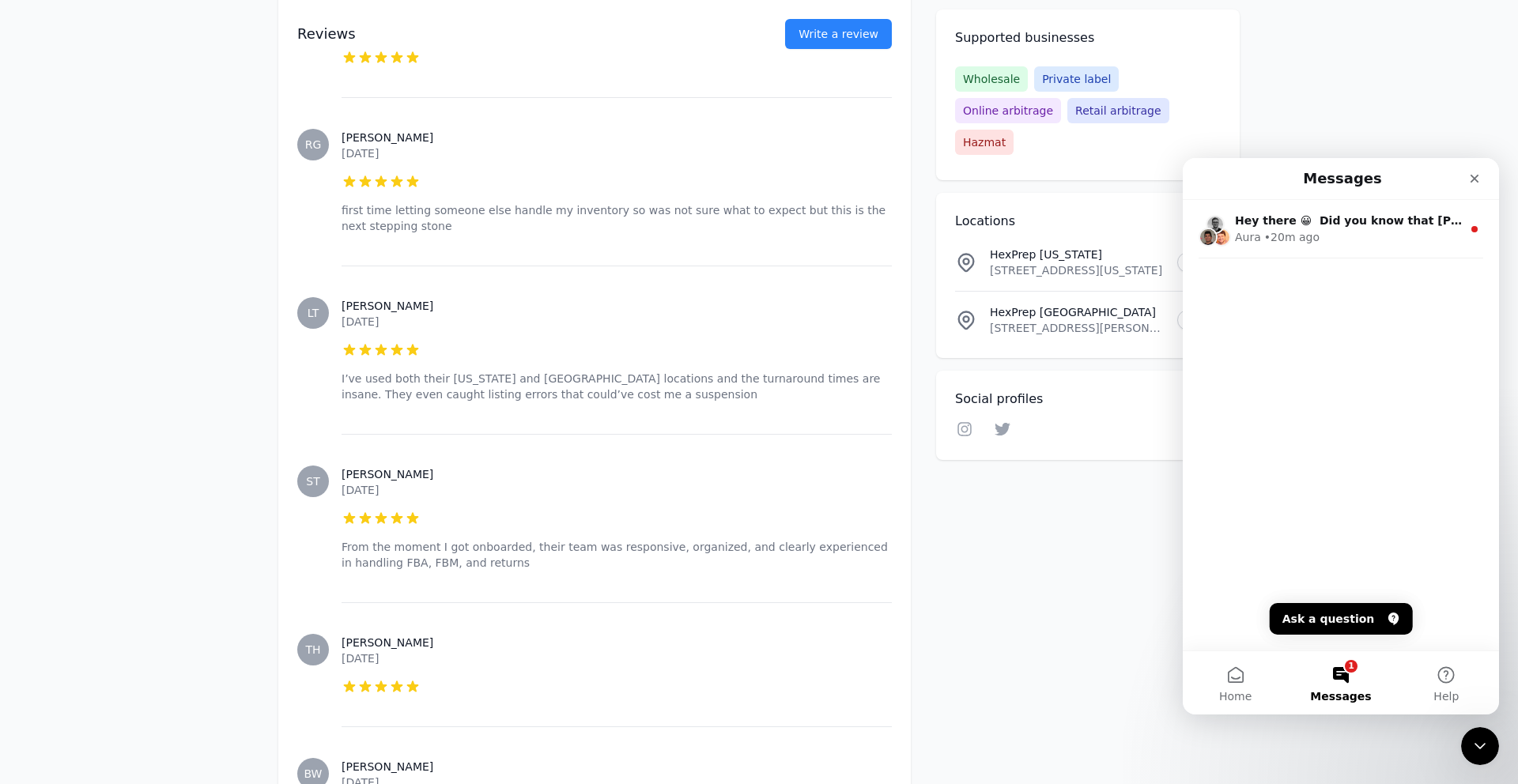
click at [1288, 690] on button "1 Messages" at bounding box center [1341, 682] width 105 height 63
click at [1271, 653] on button "Home" at bounding box center [1235, 682] width 105 height 63
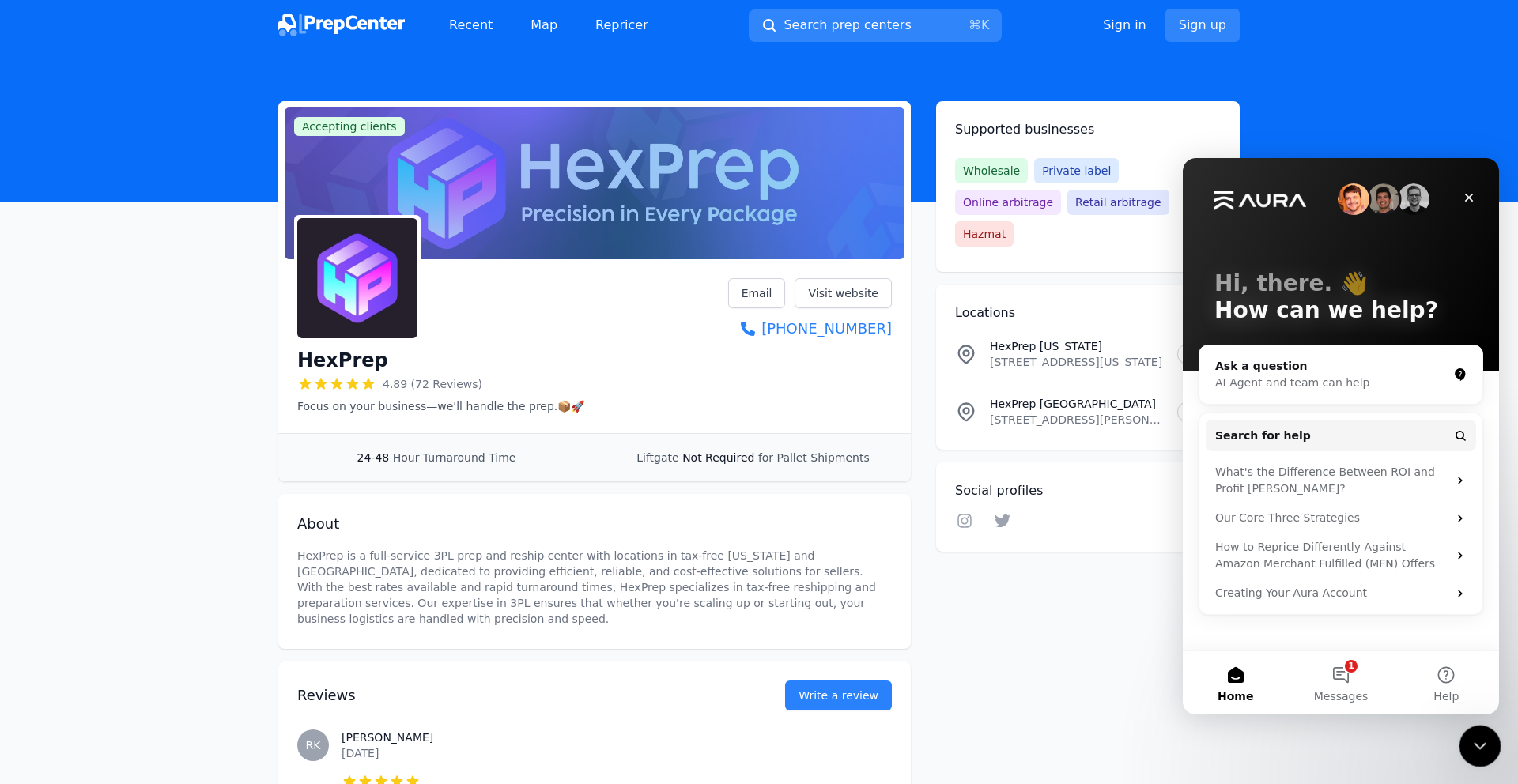
click at [1470, 727] on div "Close Intercom Messenger" at bounding box center [1478, 744] width 38 height 38
